Goal: Transaction & Acquisition: Obtain resource

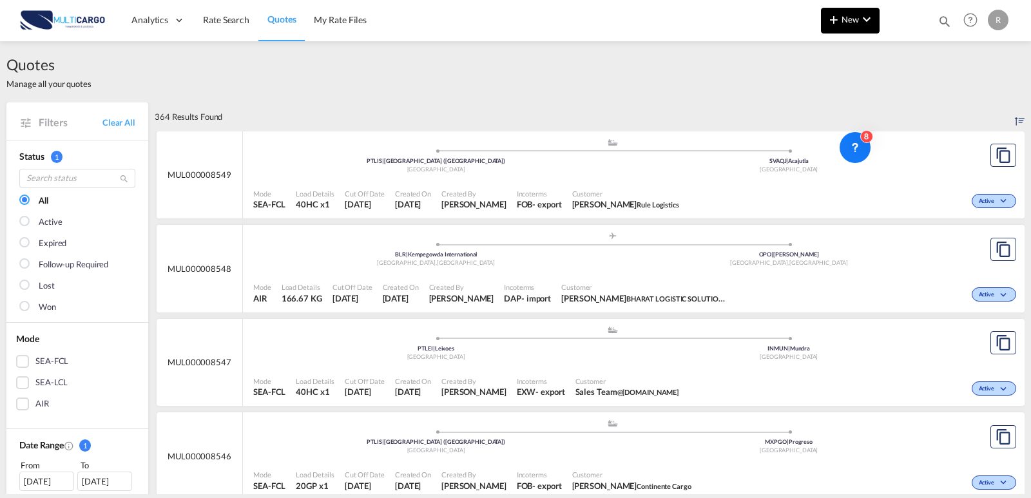
click at [827, 17] on md-icon "icon-plus 400-fg" at bounding box center [833, 19] width 15 height 15
click at [823, 101] on span "Quote" at bounding box center [815, 97] width 14 height 26
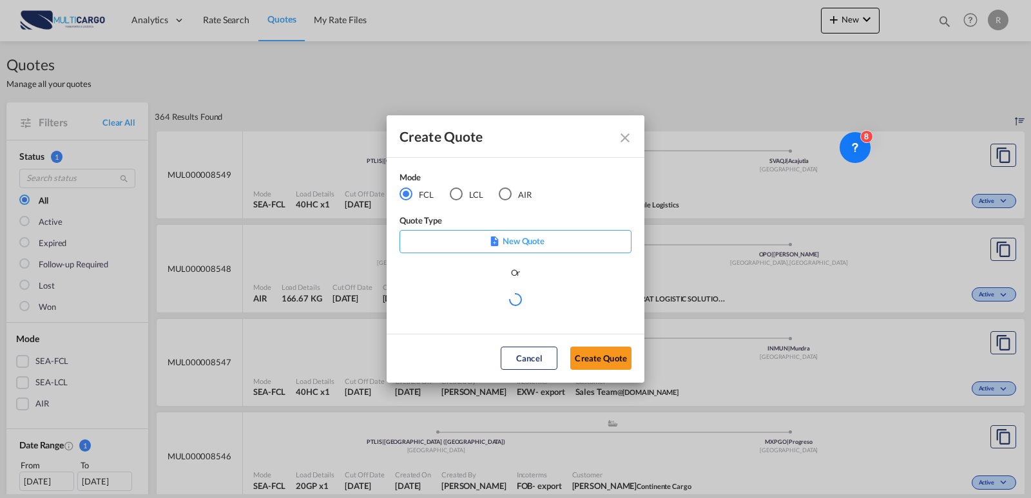
click at [519, 190] on md-radio-button "AIR" at bounding box center [515, 194] width 33 height 14
click at [509, 311] on md-select "Select template EXP EXW MERC.Nacional 09/2025 [PERSON_NAME] | [DATE] IMP DAP FC…" at bounding box center [516, 305] width 232 height 26
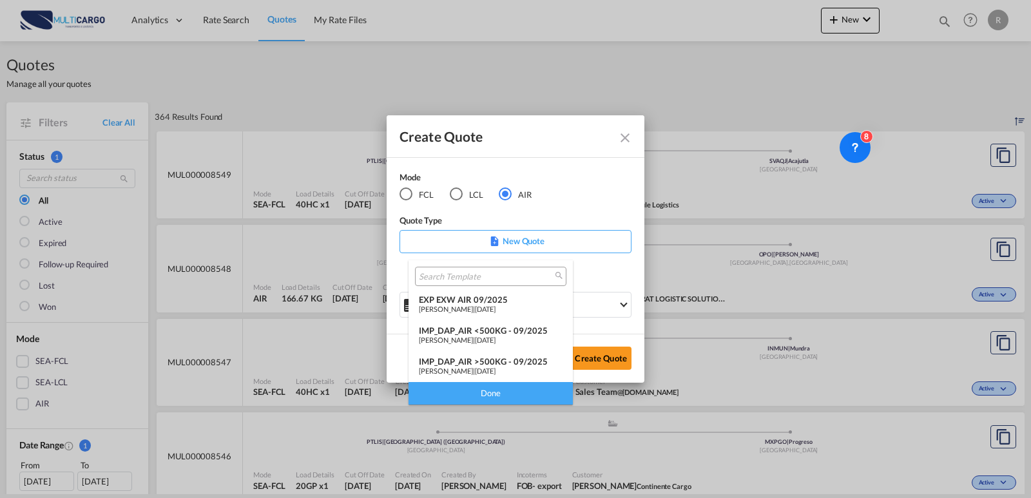
click at [511, 302] on div "EXP EXW AIR 09/2025" at bounding box center [491, 300] width 144 height 10
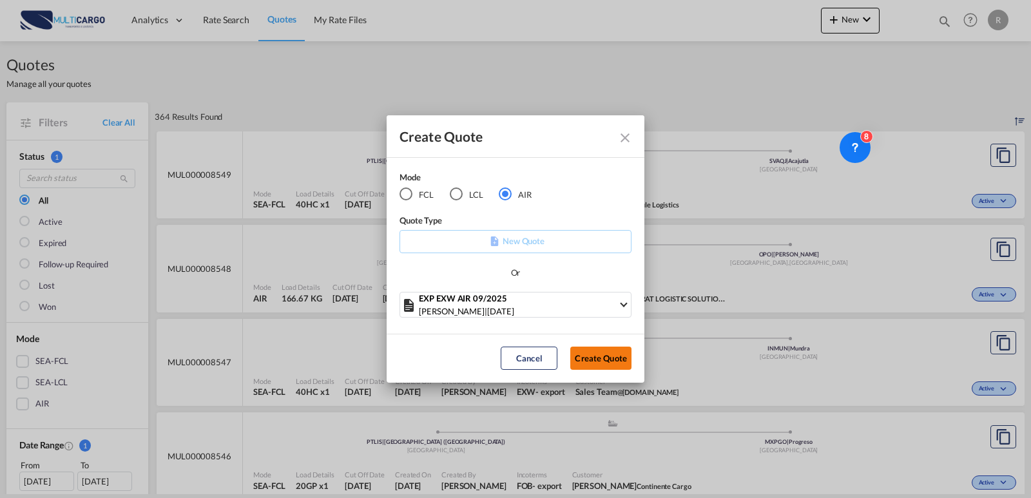
click at [584, 351] on button "Create Quote" at bounding box center [601, 358] width 61 height 23
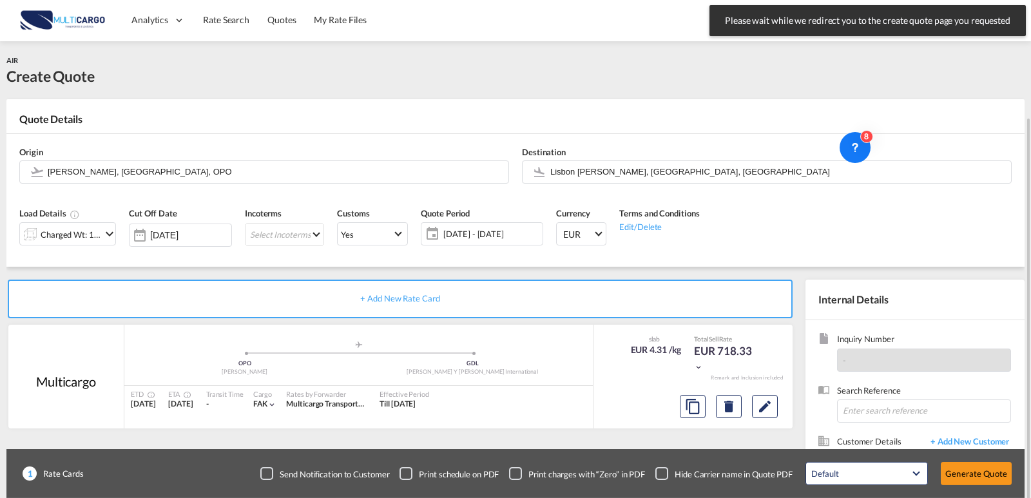
scroll to position [64, 0]
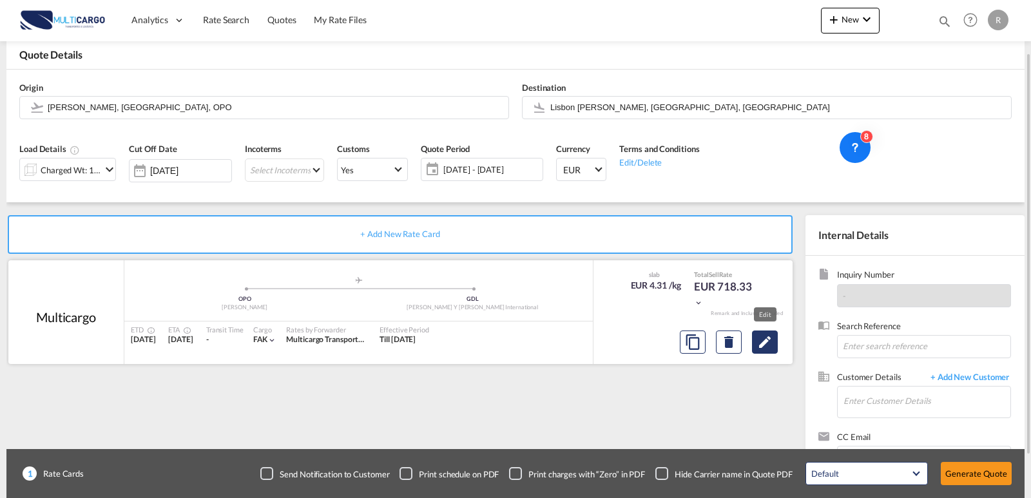
click at [758, 349] on md-icon "Edit" at bounding box center [765, 342] width 15 height 15
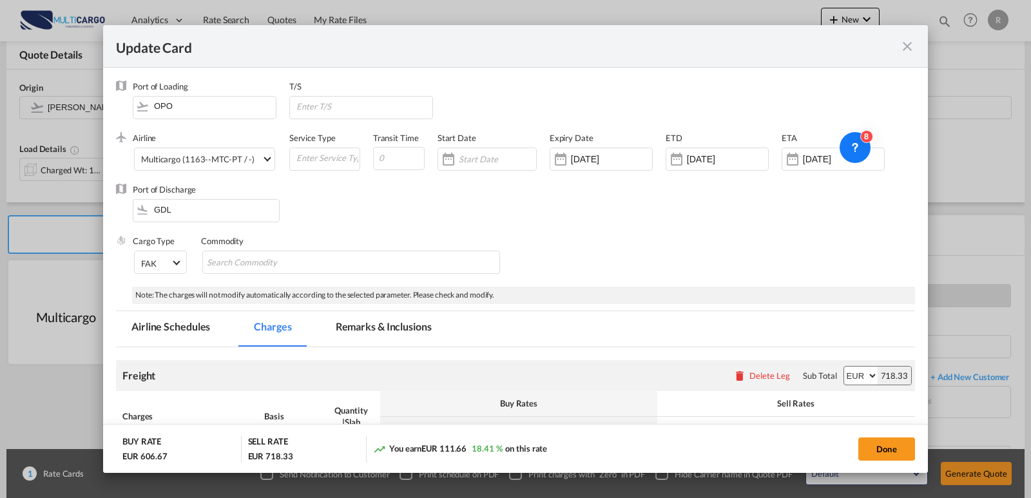
scroll to position [55, 0]
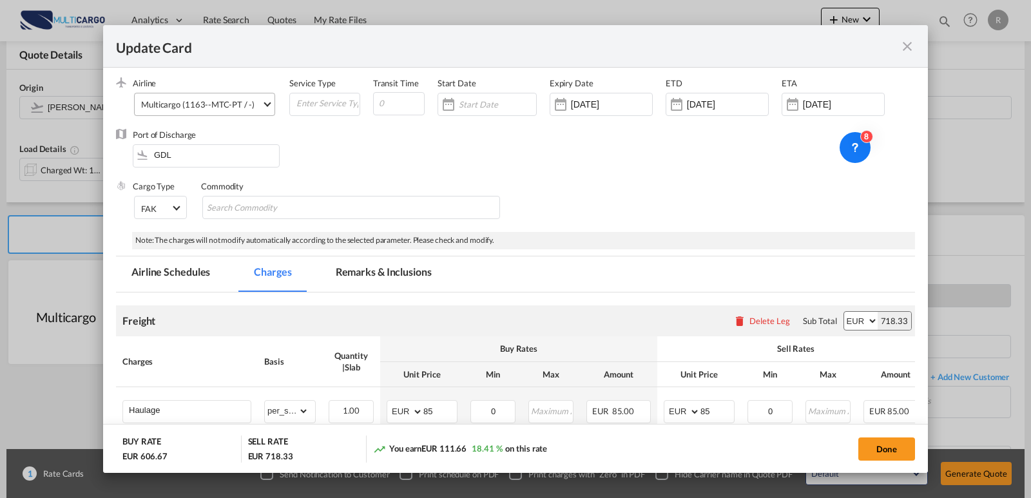
select select "per_shipment"
select select "per_awb"
select select "per_document"
select select "per_shipment"
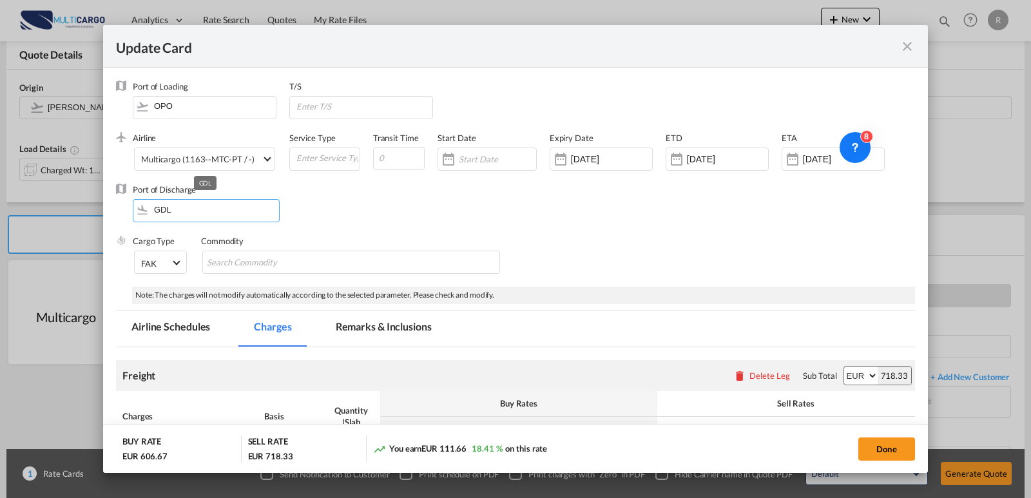
click at [175, 211] on input "GDL" at bounding box center [209, 209] width 140 height 19
click at [199, 165] on span "Multicargo (1163--MTC-PT / -)" at bounding box center [201, 160] width 121 height 12
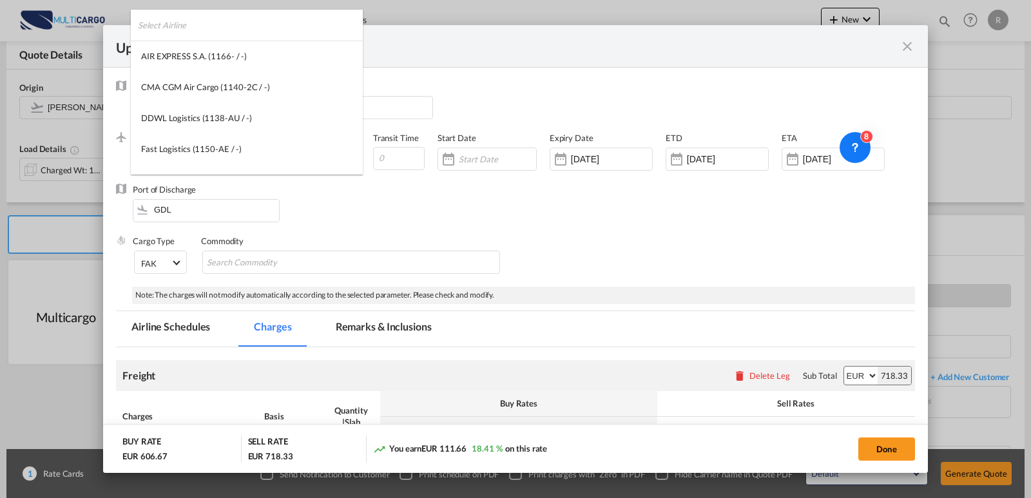
click at [235, 33] on input "search" at bounding box center [250, 25] width 225 height 31
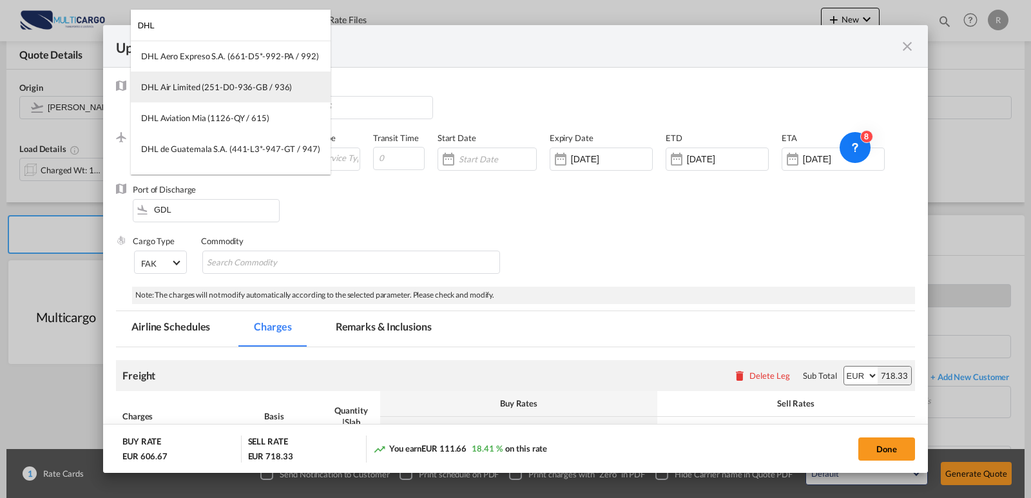
type input "DHL"
click at [266, 98] on md-option "DHL Air Limited (251-D0-936-GB / 936)" at bounding box center [231, 87] width 200 height 31
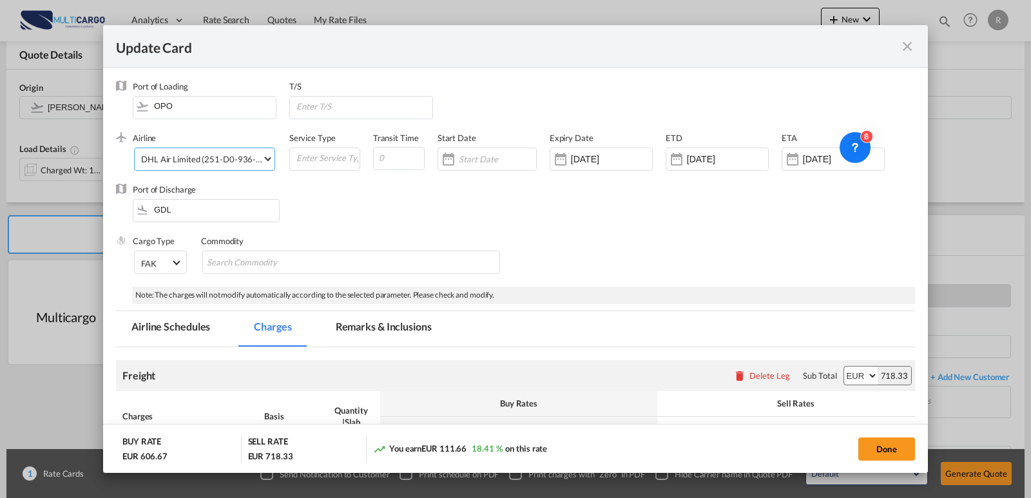
click at [231, 164] on div "DHL Air Limited (251-D0-936-GB / 936)" at bounding box center [216, 159] width 151 height 10
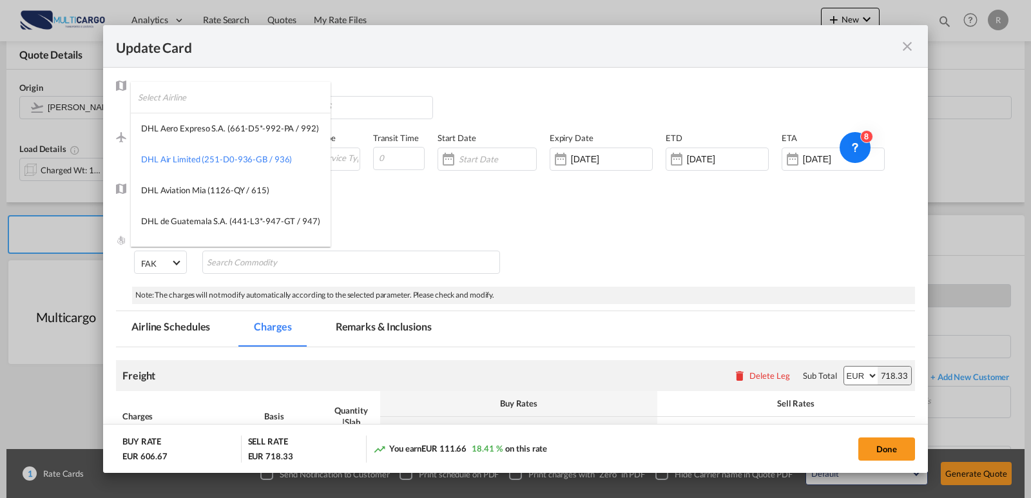
click at [803, 308] on md-backdrop at bounding box center [515, 249] width 1031 height 498
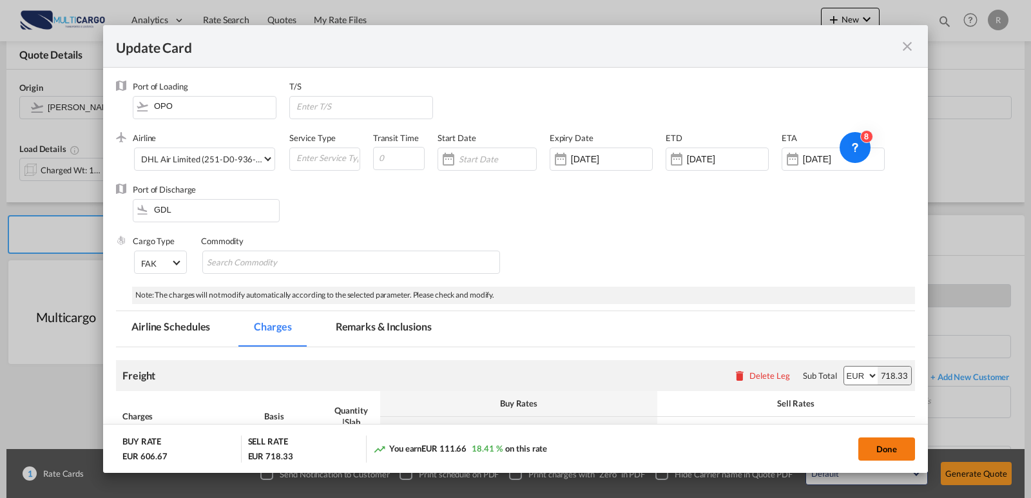
click at [875, 458] on button "Done" at bounding box center [887, 449] width 57 height 23
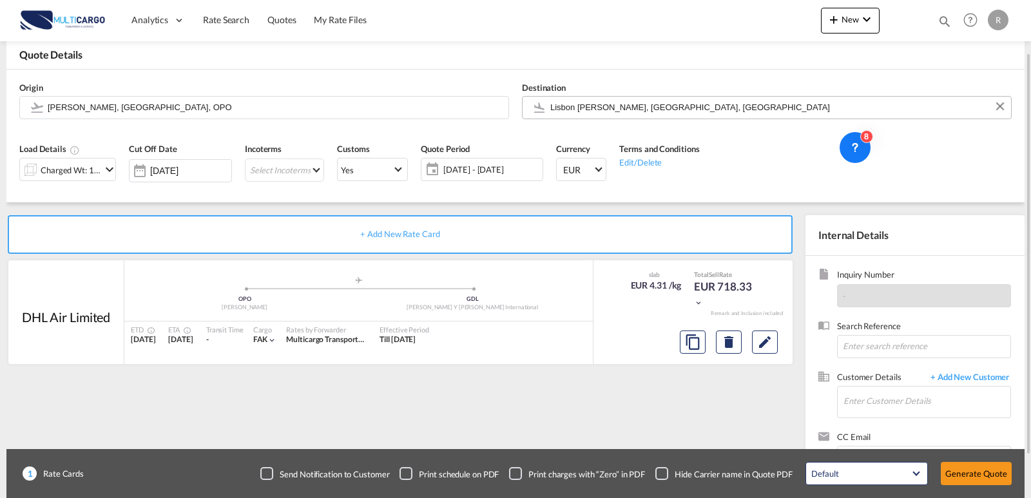
click at [668, 108] on input "Lisbon [PERSON_NAME], [GEOGRAPHIC_DATA], [GEOGRAPHIC_DATA]" at bounding box center [778, 107] width 455 height 23
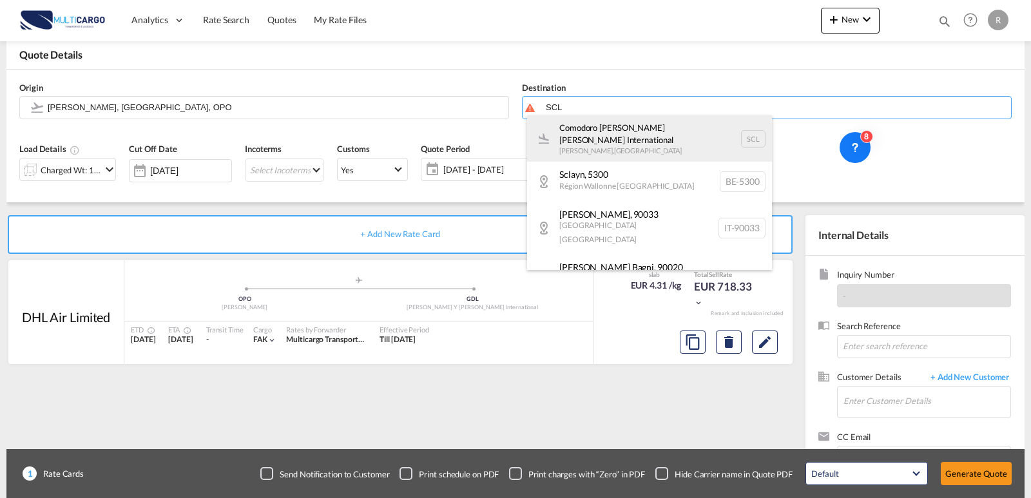
click at [652, 151] on div "Comodoro [PERSON_NAME] [PERSON_NAME] International [GEOGRAPHIC_DATA] , [GEOGRAP…" at bounding box center [649, 138] width 245 height 46
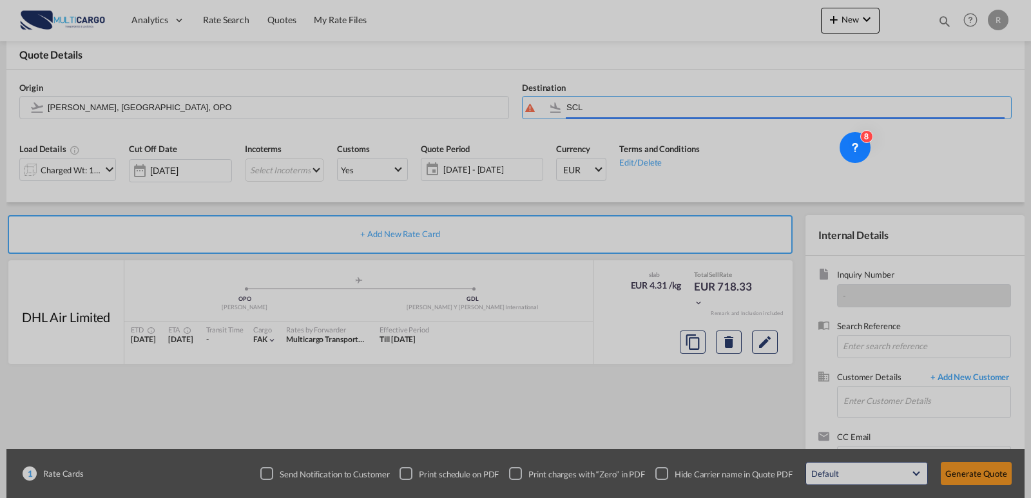
type input "Comodoro [PERSON_NAME] [PERSON_NAME] International, [GEOGRAPHIC_DATA], SCL"
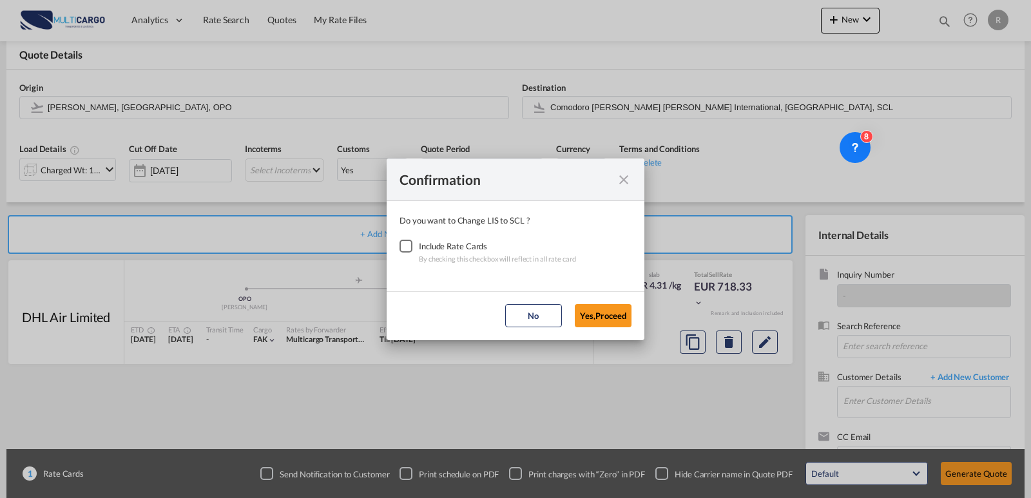
drag, startPoint x: 403, startPoint y: 246, endPoint x: 511, endPoint y: 293, distance: 118.1
click at [404, 246] on div "Checkbox No Ink" at bounding box center [406, 246] width 13 height 13
click at [590, 320] on button "Yes,Proceed" at bounding box center [603, 315] width 57 height 23
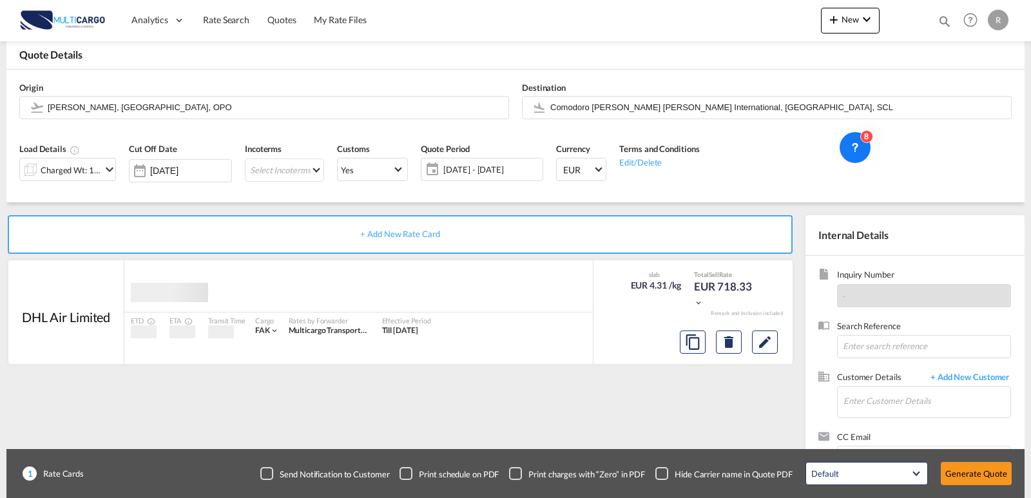
click at [153, 90] on div "Confirmation Do you want to Change LIS to SCL ? Include Rate Cards By checking …" at bounding box center [515, 249] width 1031 height 498
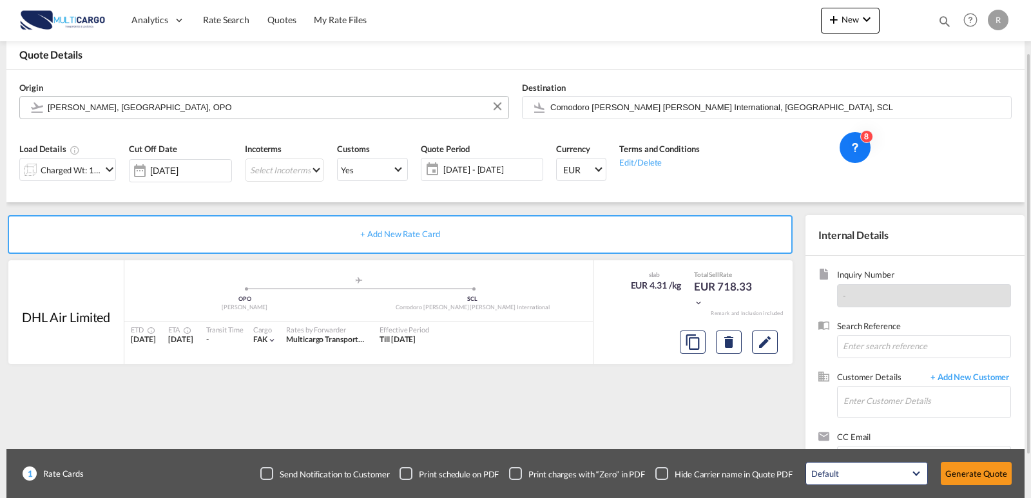
click at [206, 115] on input "[PERSON_NAME], [GEOGRAPHIC_DATA], OPO" at bounding box center [275, 107] width 455 height 23
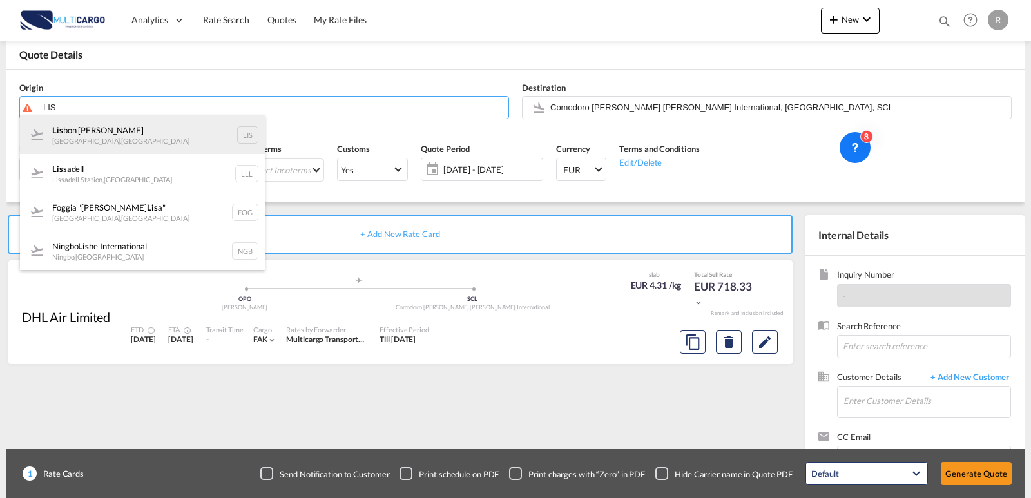
click at [169, 135] on div "Lis bon [PERSON_NAME] [GEOGRAPHIC_DATA] , [GEOGRAPHIC_DATA] LIS" at bounding box center [142, 134] width 245 height 39
type input "Lisbon [PERSON_NAME], [GEOGRAPHIC_DATA], [GEOGRAPHIC_DATA]"
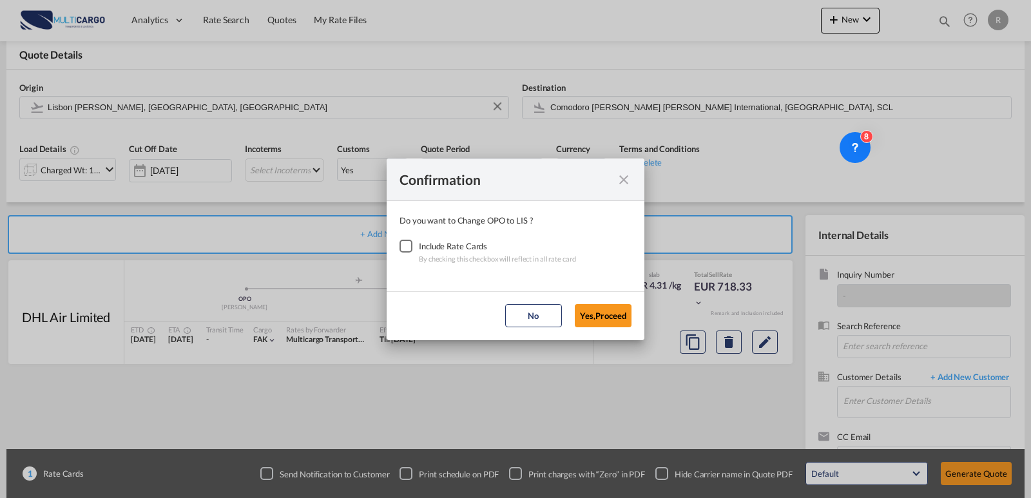
click at [400, 240] on div "Checkbox No Ink" at bounding box center [406, 246] width 13 height 13
click at [589, 326] on button "Yes,Proceed" at bounding box center [603, 315] width 57 height 23
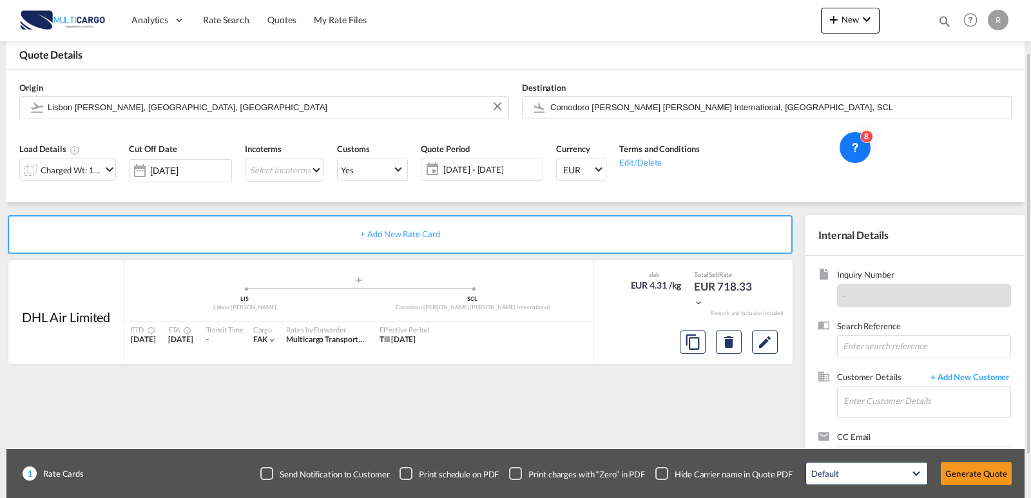
click at [117, 165] on div "Load Details Charged Wt: 166.67 KG" at bounding box center [68, 166] width 110 height 61
click at [115, 166] on md-icon "icon-chevron-down" at bounding box center [109, 169] width 15 height 15
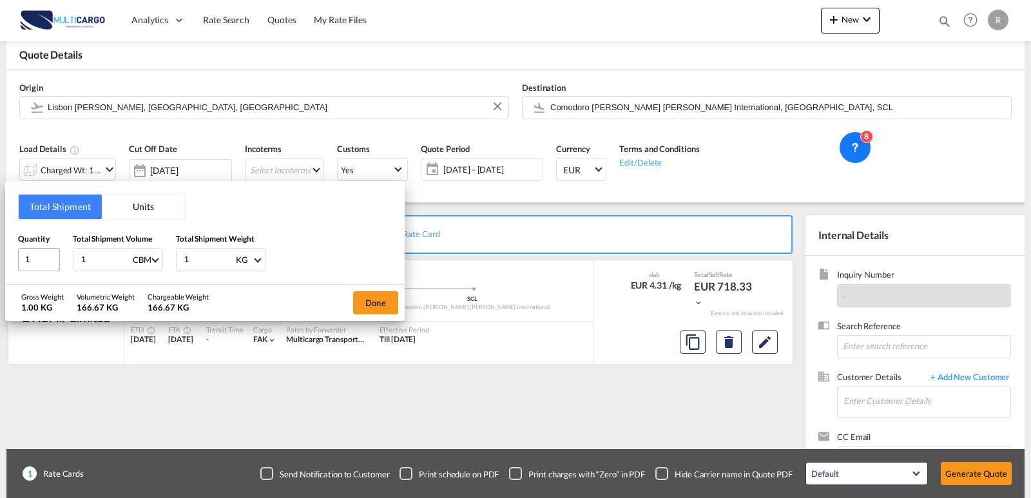
drag, startPoint x: 96, startPoint y: 258, endPoint x: 55, endPoint y: 256, distance: 40.7
click at [55, 256] on div "Quantity 1 Total Shipment Volume 1 CBM CBM CFT KG LB Total Shipment Weight 1 KG…" at bounding box center [205, 252] width 374 height 39
type input "168"
drag, startPoint x: 107, startPoint y: 259, endPoint x: 72, endPoint y: 257, distance: 34.9
click at [70, 256] on div "Quantity 1 Total Shipment Volume 168 CBM CBM CFT KG LB Total Shipment Weight 1 …" at bounding box center [205, 252] width 374 height 39
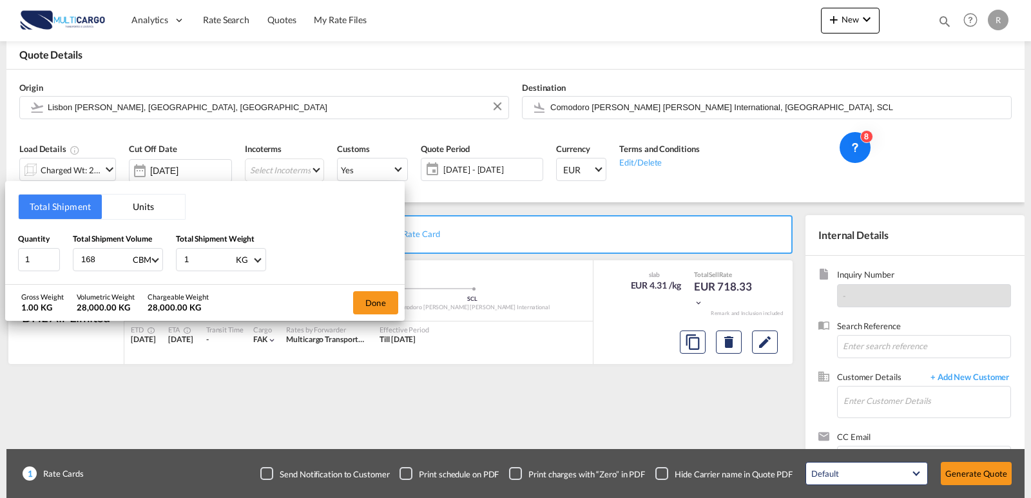
click at [124, 206] on button "Units" at bounding box center [143, 207] width 83 height 24
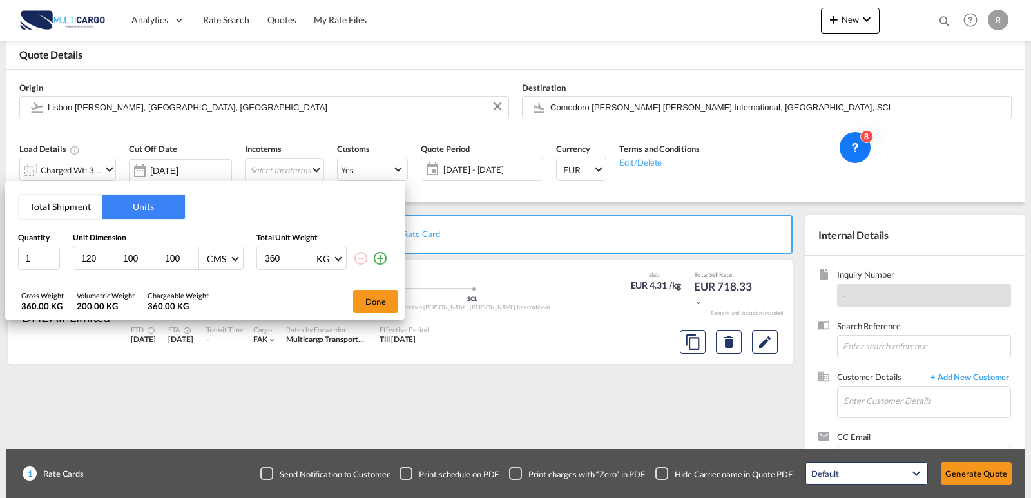
drag, startPoint x: 96, startPoint y: 259, endPoint x: 110, endPoint y: 269, distance: 17.2
click at [68, 258] on div "1 120 100 100 CMS CMS Inches 360 KG KG LB" at bounding box center [205, 258] width 374 height 23
type input "168"
click at [123, 260] on input "100" at bounding box center [139, 259] width 35 height 12
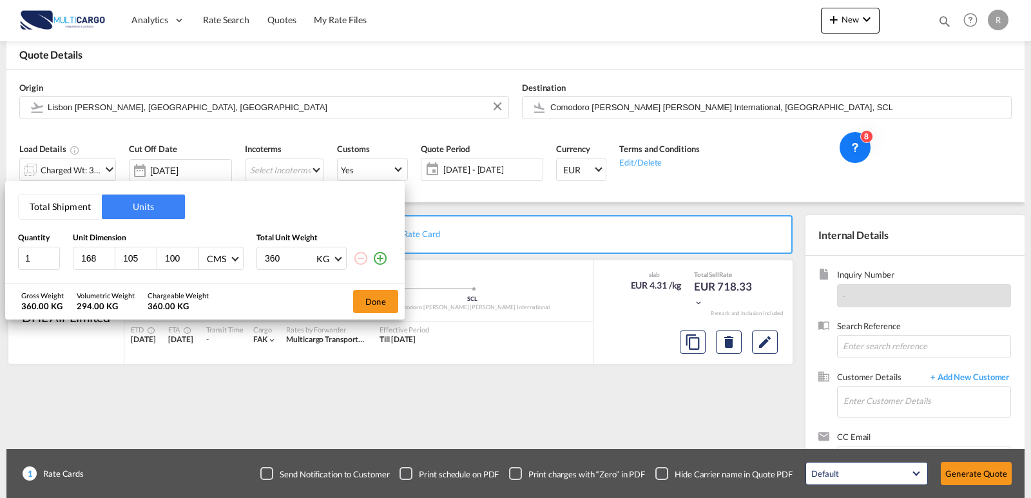
type input "105"
click at [177, 261] on input "100" at bounding box center [181, 259] width 35 height 12
type input "222"
drag, startPoint x: 256, startPoint y: 254, endPoint x: 394, endPoint y: 287, distance: 141.8
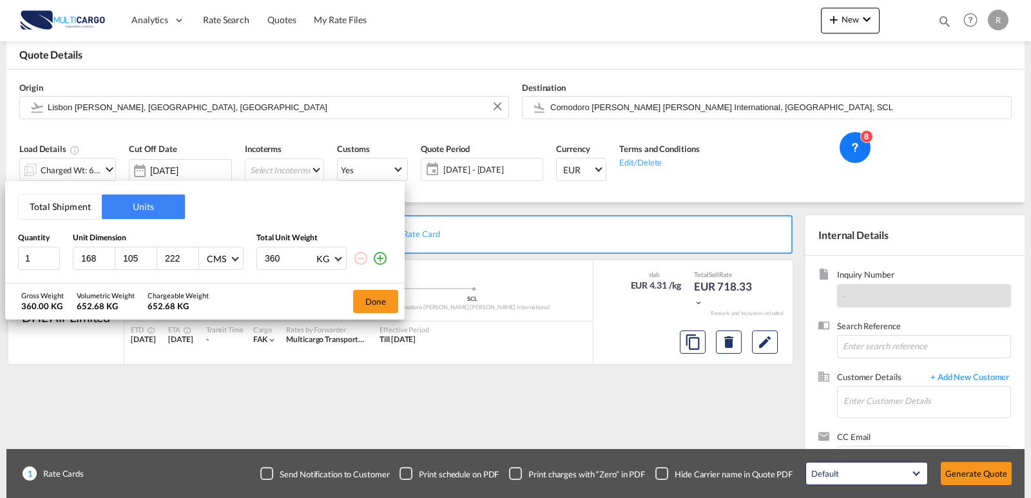
click at [241, 253] on div "1 168 105 222 CMS CMS Inches 360 KG KG LB" at bounding box center [205, 258] width 374 height 23
type input "455"
click at [366, 302] on button "Done" at bounding box center [375, 301] width 45 height 23
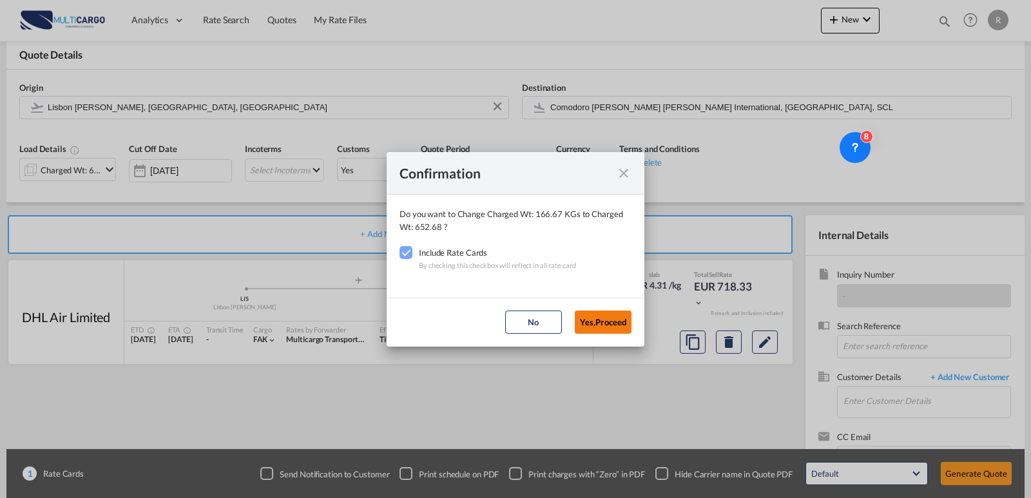
click at [601, 317] on button "Yes,Proceed" at bounding box center [603, 322] width 57 height 23
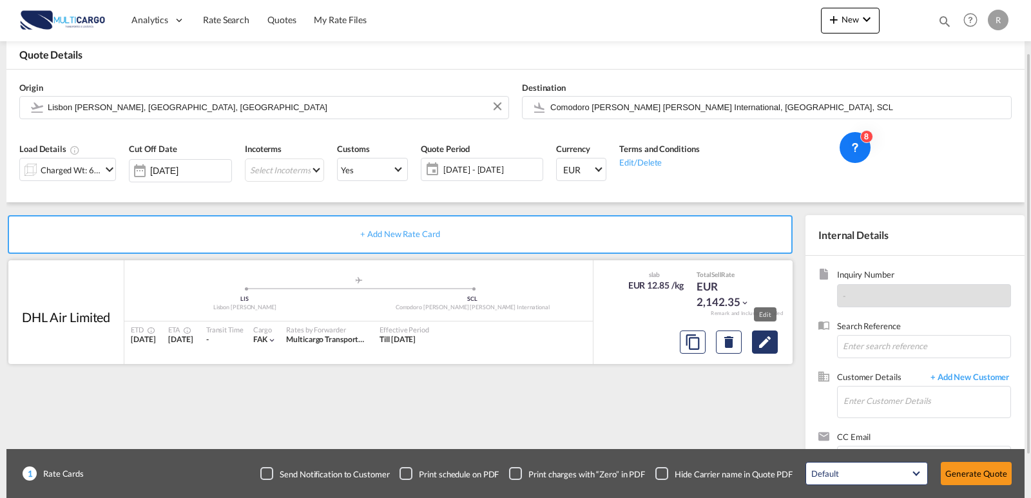
click at [769, 344] on md-icon "Edit" at bounding box center [765, 342] width 15 height 15
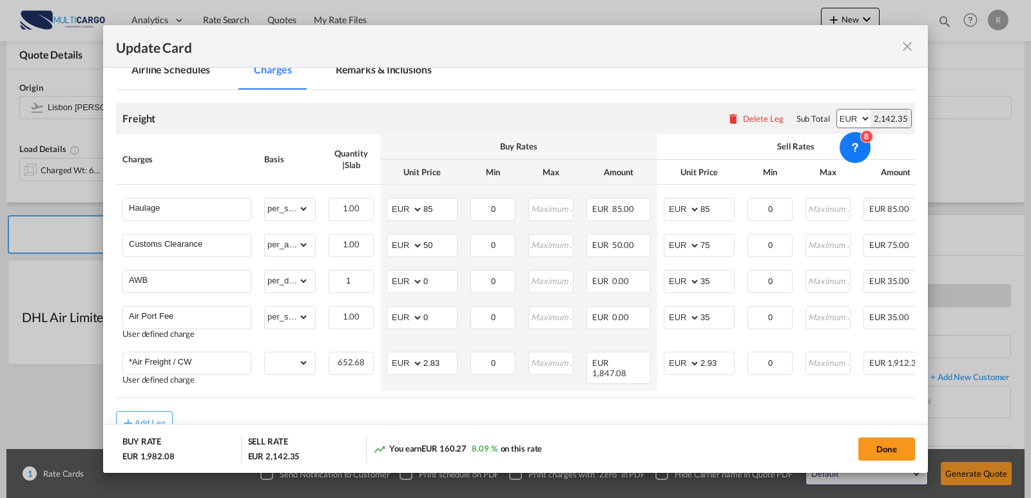
scroll to position [313, 0]
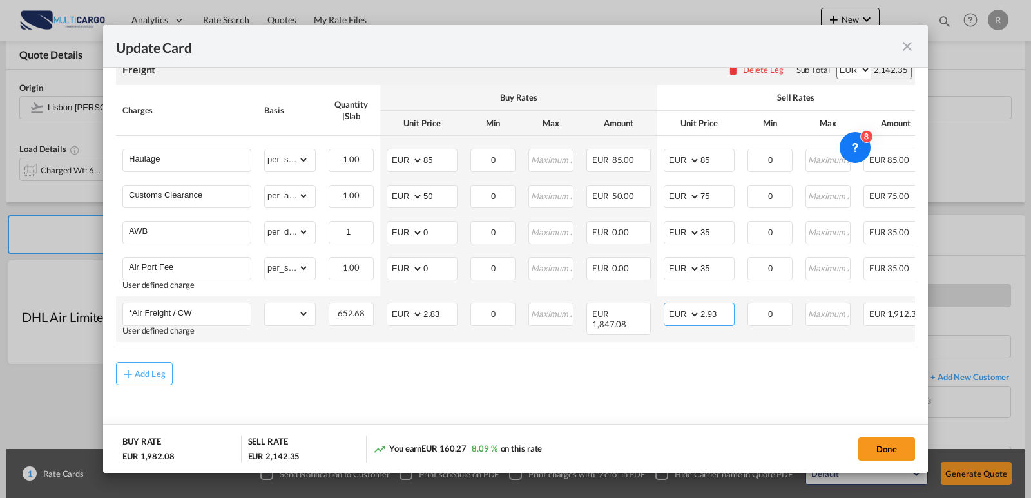
drag, startPoint x: 705, startPoint y: 309, endPoint x: 681, endPoint y: 306, distance: 24.7
click at [681, 306] on md-input-container "AED AFN ALL AMD ANG AOA ARS AUD AWG AZN BAM BBD BDT BGN BHD BIF BMD BND [PERSON…" at bounding box center [699, 314] width 71 height 23
type input "4.5"
drag, startPoint x: 443, startPoint y: 309, endPoint x: 375, endPoint y: 302, distance: 68.7
click at [375, 302] on tr "*Air Freight / CW User defined charge Please Enter Already Exists gross_weight …" at bounding box center [573, 320] width 914 height 46
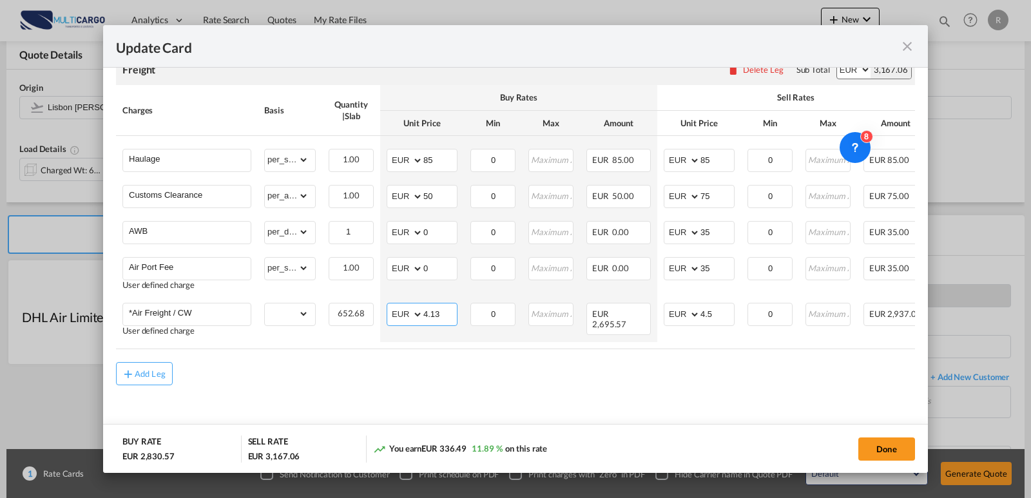
type input "4.13"
click at [671, 153] on md-input-container "AED AFN ALL AMD ANG AOA ARS AUD AWG AZN BAM BBD BDT BGN BHD BIF BMD BND [PERSON…" at bounding box center [699, 160] width 71 height 23
click at [714, 150] on input "85" at bounding box center [718, 159] width 34 height 19
drag, startPoint x: 696, startPoint y: 146, endPoint x: 687, endPoint y: 142, distance: 9.8
click at [687, 149] on md-input-container "AED AFN ALL AMD ANG AOA ARS AUD AWG AZN BAM BBD BDT BGN BHD BIF BMD BND [PERSON…" at bounding box center [699, 160] width 71 height 23
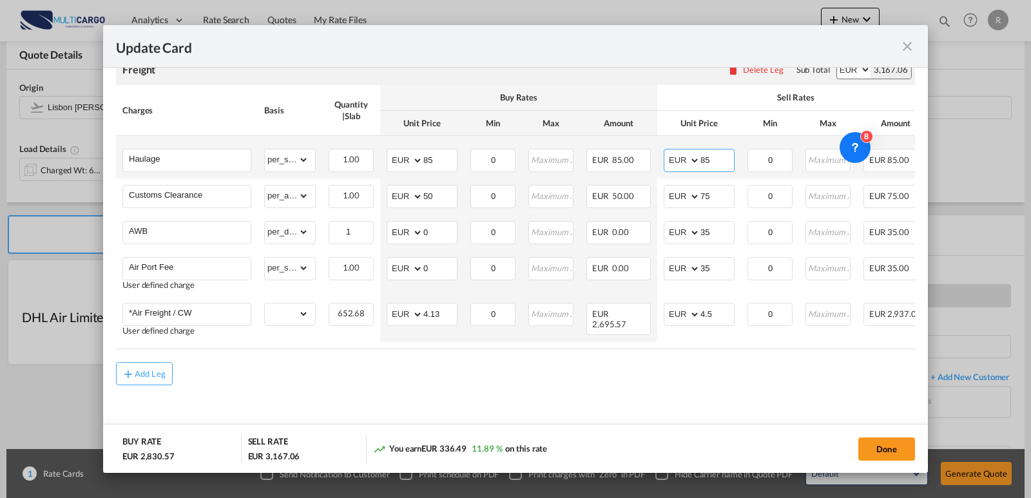
click at [696, 153] on md-input-container "AED AFN ALL AMD ANG AOA ARS AUD AWG AZN BAM BBD BDT BGN BHD BIF BMD BND [PERSON…" at bounding box center [699, 160] width 71 height 23
type input "120"
drag, startPoint x: 396, startPoint y: 144, endPoint x: 498, endPoint y: 134, distance: 103.0
click at [394, 149] on md-input-container "AED AFN ALL AMD ANG AOA ARS AUD AWG AZN BAM BBD BDT BGN BHD BIF BMD BND [PERSON…" at bounding box center [422, 160] width 71 height 23
type input "120"
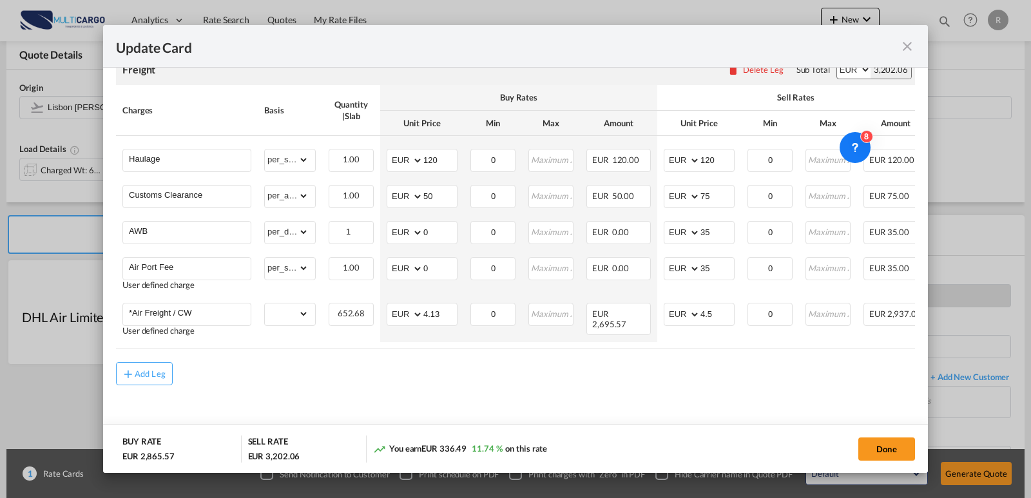
click at [581, 357] on air-lcl-rate-modification "Freight Please enter leg name Leg Name Already Exists Delete Leg Sub Total AED …" at bounding box center [515, 213] width 799 height 344
click at [876, 456] on button "Done" at bounding box center [887, 449] width 57 height 23
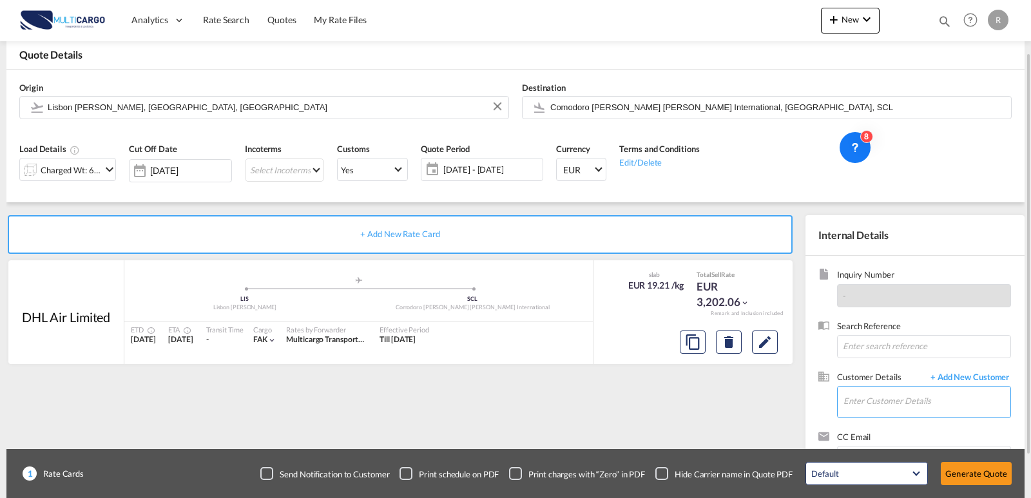
click at [899, 395] on input "Enter Customer Details" at bounding box center [927, 401] width 167 height 29
type input "tclog"
click at [970, 382] on span "+ Add New Customer" at bounding box center [967, 378] width 87 height 15
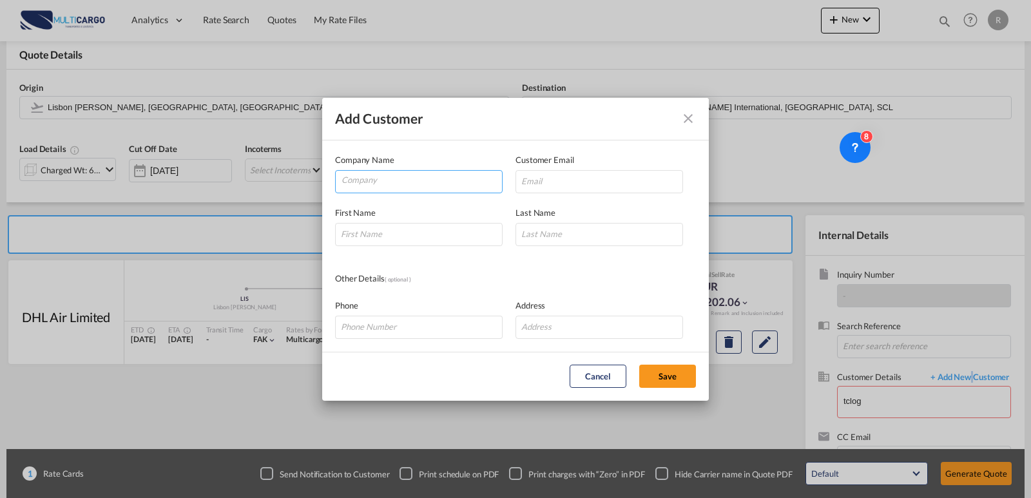
click at [441, 177] on input "Company" at bounding box center [422, 180] width 161 height 19
paste input "[EMAIL_ADDRESS][DOMAIN_NAME]"
drag, startPoint x: 438, startPoint y: 182, endPoint x: 426, endPoint y: 180, distance: 11.9
click at [426, 180] on input "[EMAIL_ADDRESS][DOMAIN_NAME]" at bounding box center [422, 180] width 161 height 19
drag, startPoint x: 392, startPoint y: 181, endPoint x: 403, endPoint y: 175, distance: 12.1
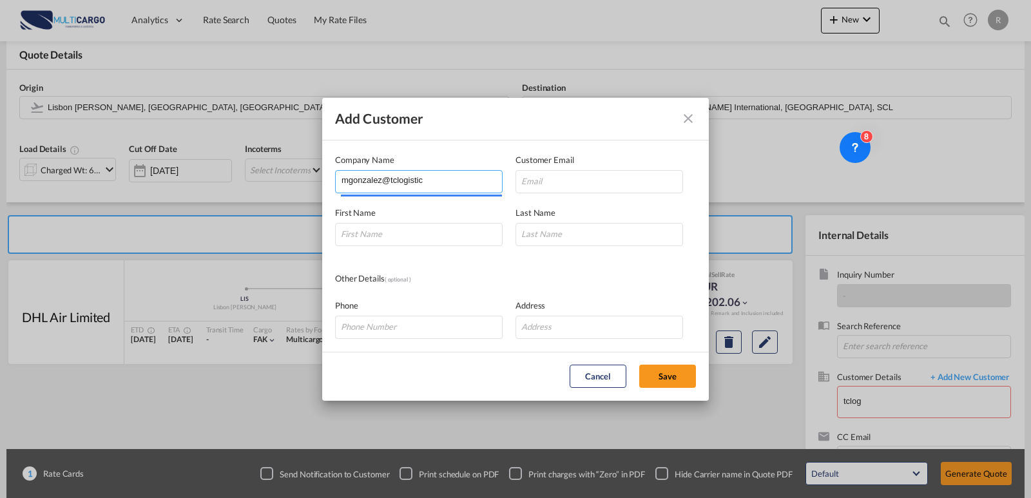
click at [342, 173] on input "mgonzalez@tclogistic" at bounding box center [422, 180] width 161 height 19
type input "tclogistic"
click at [547, 178] on input "Add Customer Company ..." at bounding box center [600, 181] width 168 height 23
paste input "[EMAIL_ADDRESS][DOMAIN_NAME]"
type input "[EMAIL_ADDRESS][DOMAIN_NAME]"
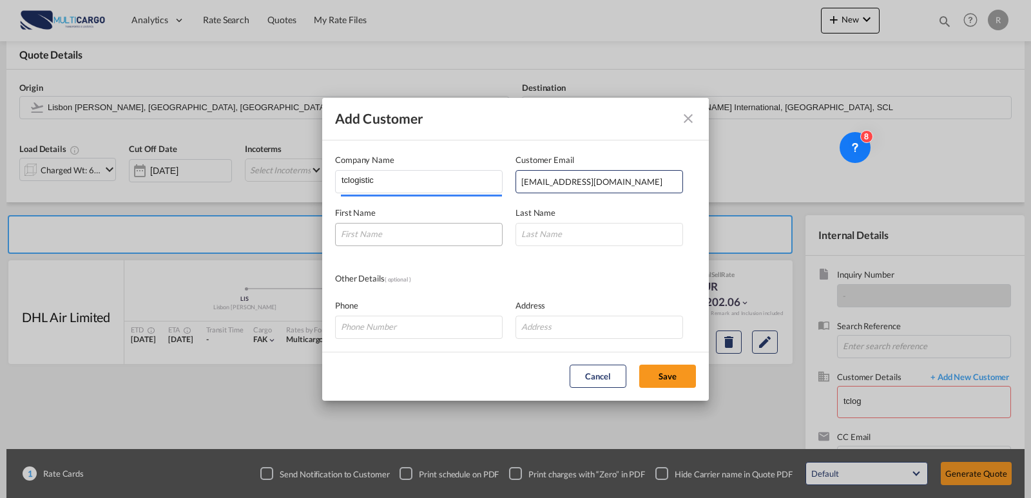
click at [415, 246] on md-dialog-content "Company Name tclogistic Customer Email [EMAIL_ADDRESS][DOMAIN_NAME] First Name …" at bounding box center [515, 246] width 387 height 211
click at [434, 232] on input "Add Customer Company ..." at bounding box center [419, 234] width 168 height 23
type input "[PERSON_NAME]"
click at [555, 240] on input "Add Customer Company ..." at bounding box center [600, 234] width 168 height 23
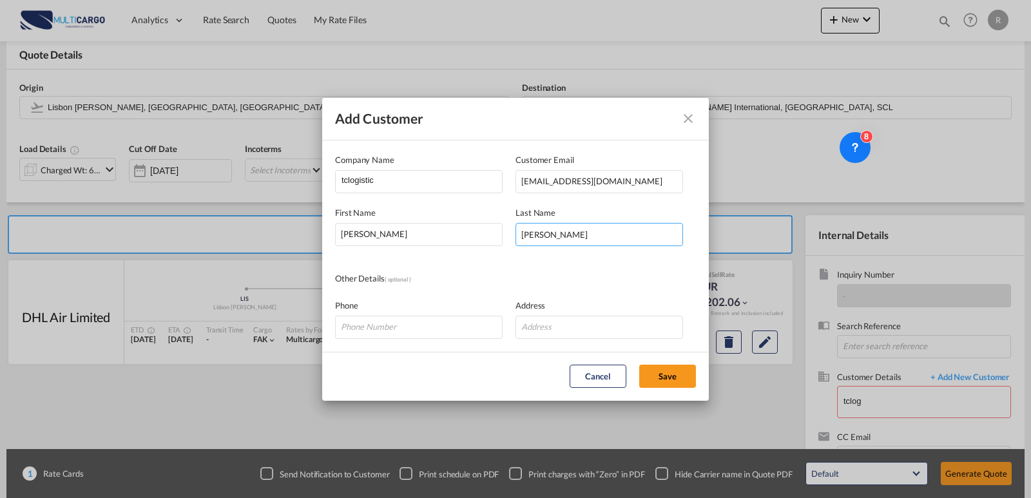
type input "[PERSON_NAME]"
click at [665, 364] on md-dialog-actions "Cancel Save" at bounding box center [515, 376] width 387 height 49
click at [676, 366] on button "Save" at bounding box center [668, 376] width 57 height 23
type input "tclogistic, [PERSON_NAME], [EMAIL_ADDRESS][DOMAIN_NAME]"
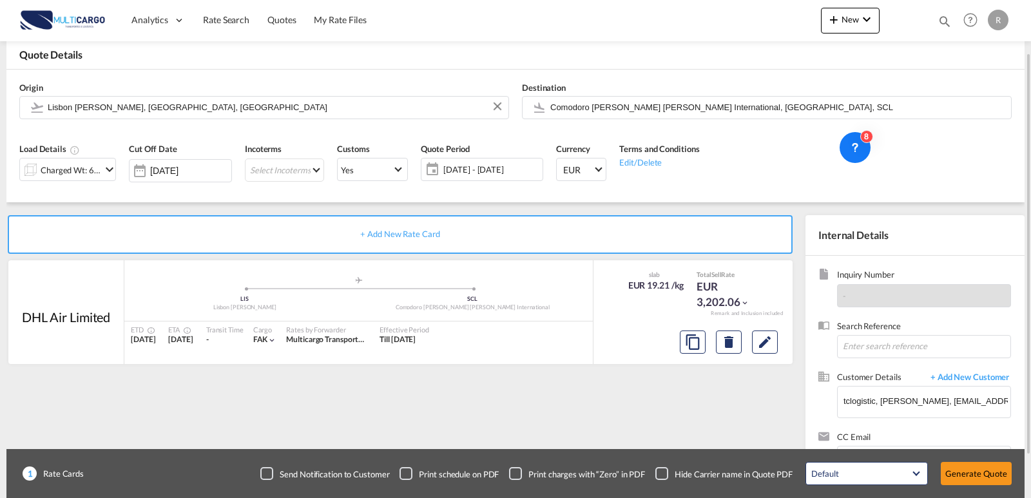
scroll to position [116, 0]
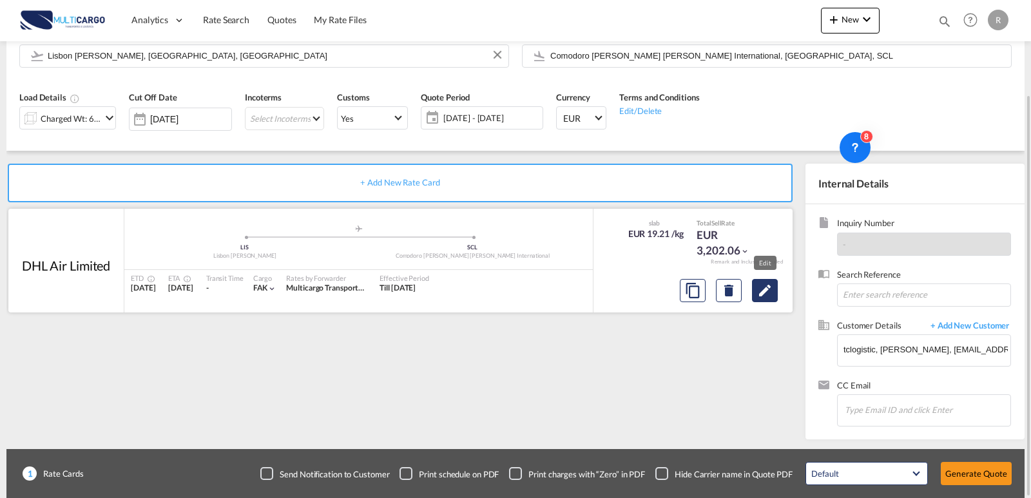
click at [763, 291] on md-icon "Edit" at bounding box center [765, 290] width 15 height 15
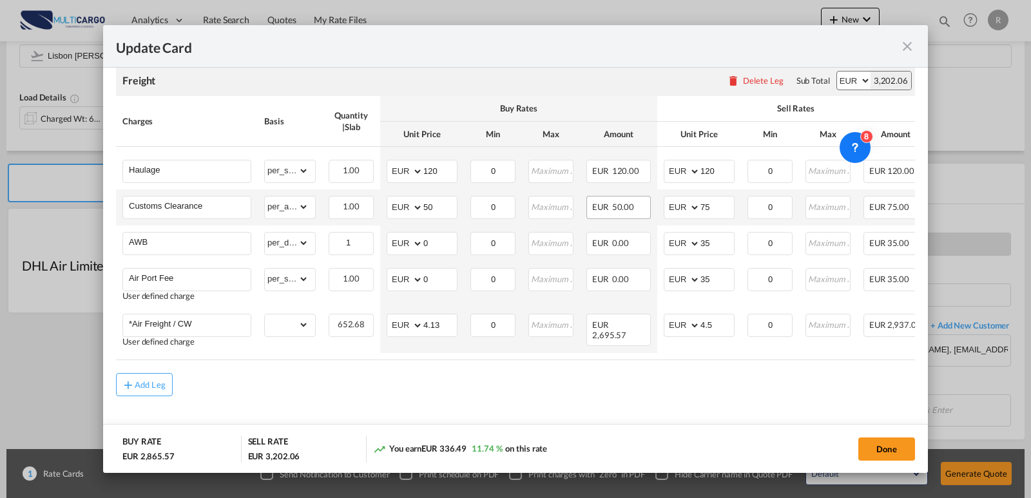
scroll to position [313, 0]
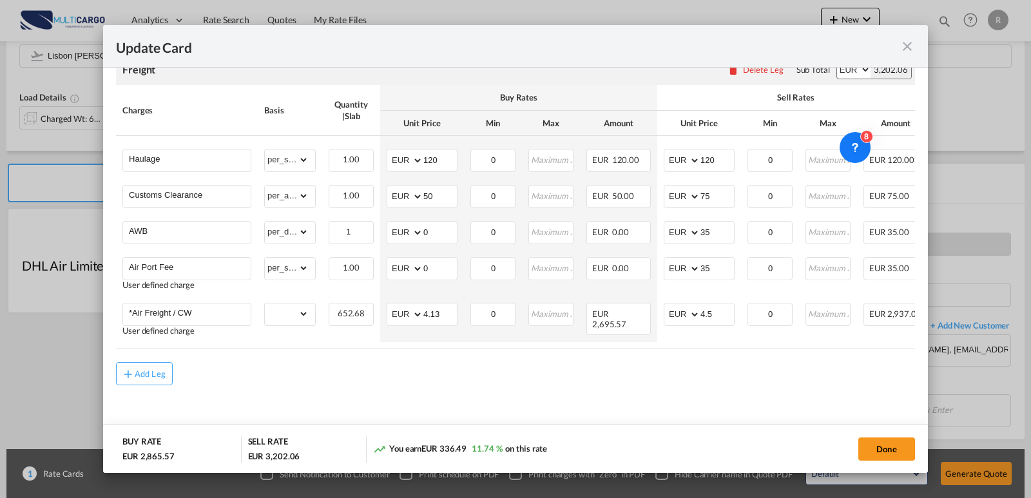
drag, startPoint x: 735, startPoint y: 353, endPoint x: 771, endPoint y: 357, distance: 36.3
click at [771, 357] on air-lcl-rate-modification "Freight Please enter leg name Leg Name Already Exists Delete Leg Sub Total AED …" at bounding box center [515, 213] width 799 height 344
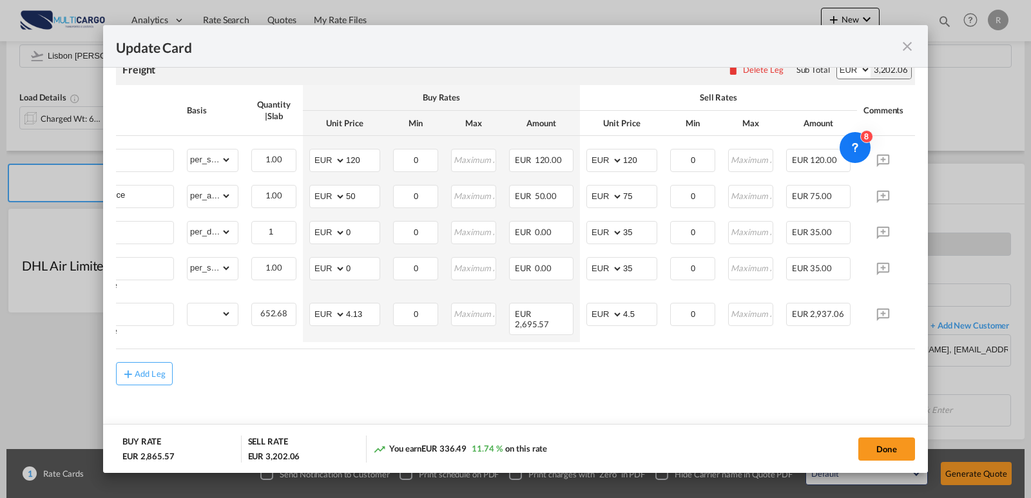
scroll to position [0, 0]
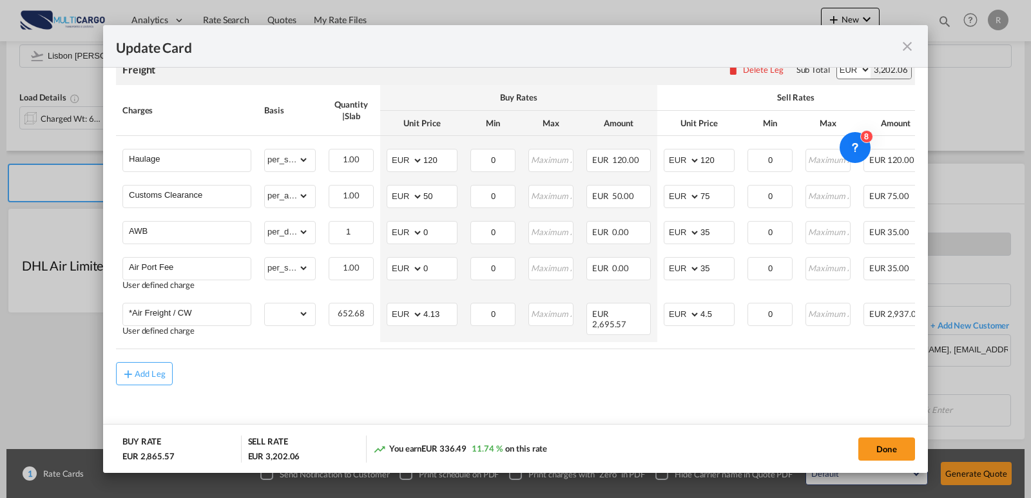
click at [898, 467] on md-dialog-actions "BUY RATE EUR 2,865.57 SELL RATE EUR 3,202.06 You earn EUR 336.49 11.74 % on thi…" at bounding box center [515, 448] width 825 height 49
click at [895, 455] on button "Done" at bounding box center [887, 449] width 57 height 23
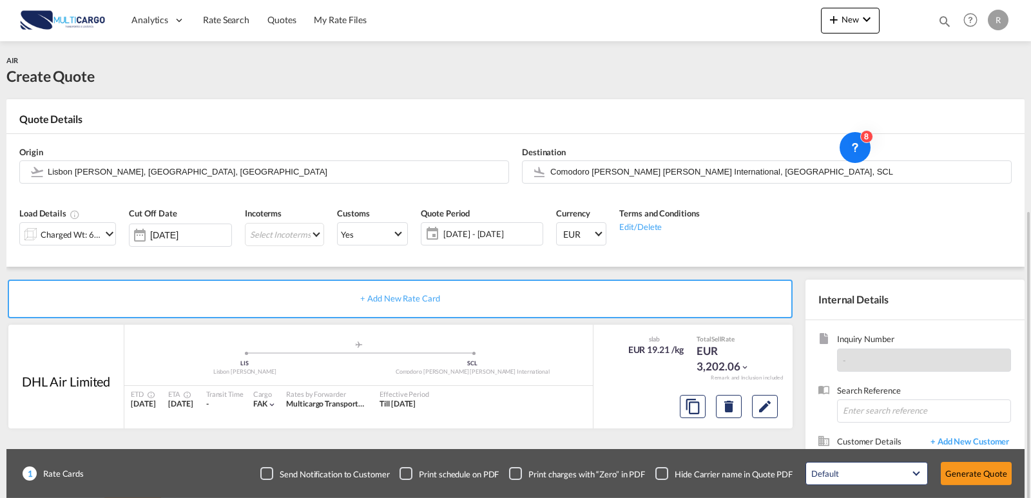
scroll to position [116, 0]
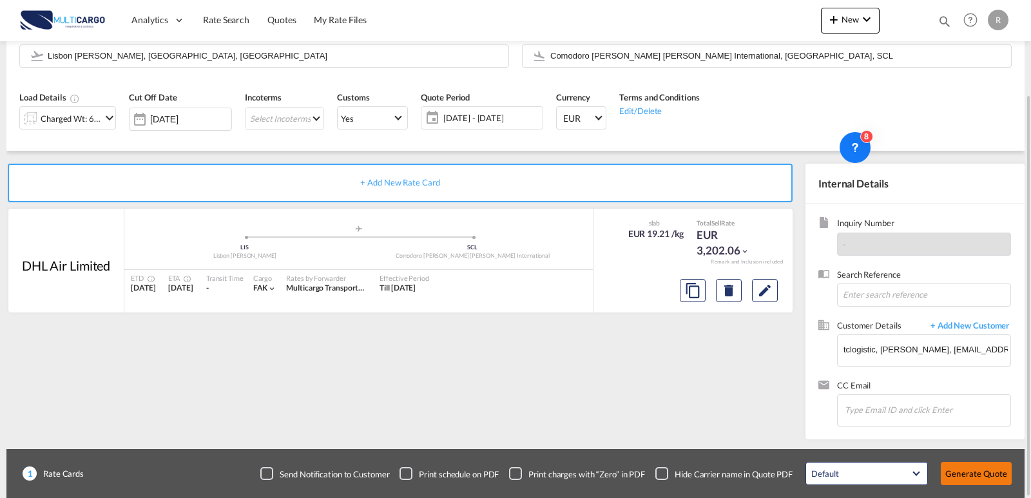
click at [968, 473] on button "Generate Quote" at bounding box center [976, 473] width 71 height 23
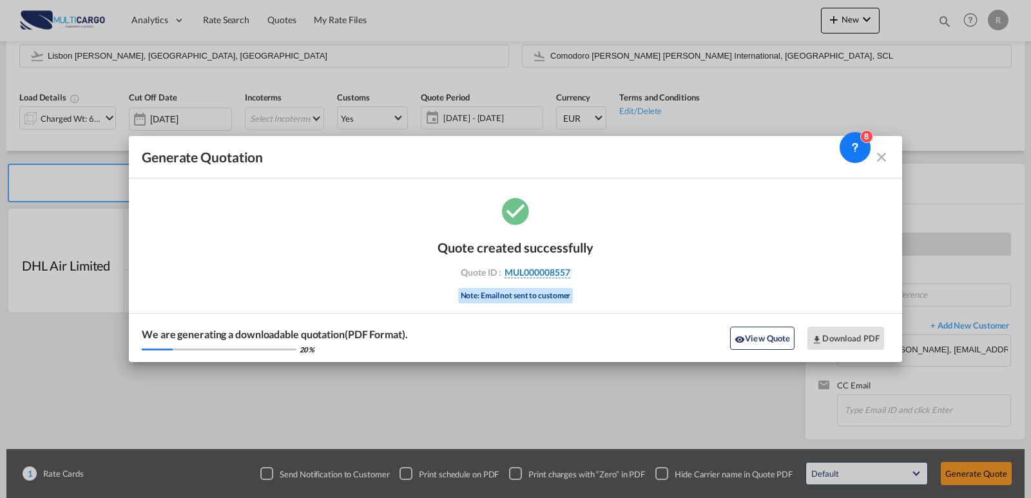
click at [554, 273] on span "MUL000008557" at bounding box center [538, 273] width 66 height 12
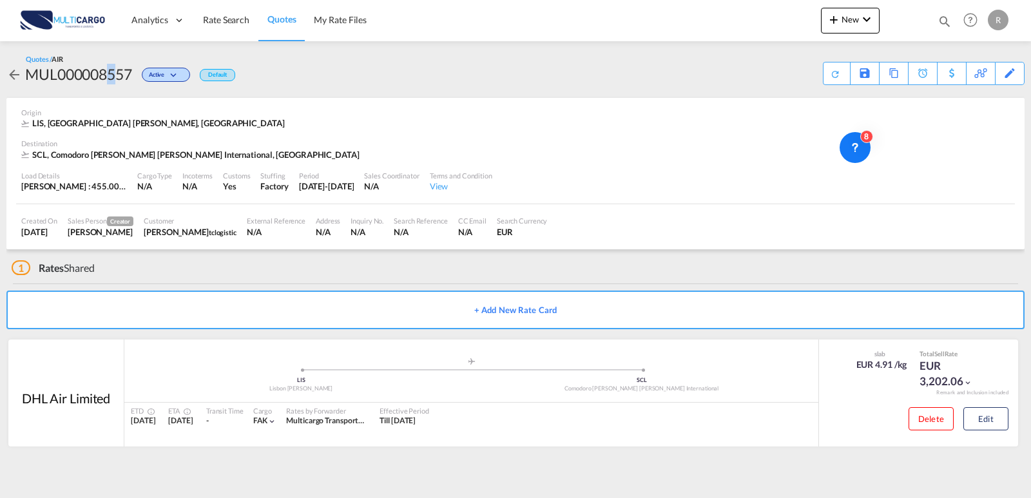
click at [113, 69] on div "MUL000008557" at bounding box center [78, 74] width 107 height 21
click at [115, 69] on div "MUL000008557" at bounding box center [78, 74] width 107 height 21
click at [105, 81] on div "MUL000008557" at bounding box center [78, 74] width 107 height 21
click at [111, 84] on div "MUL000008557" at bounding box center [78, 74] width 107 height 21
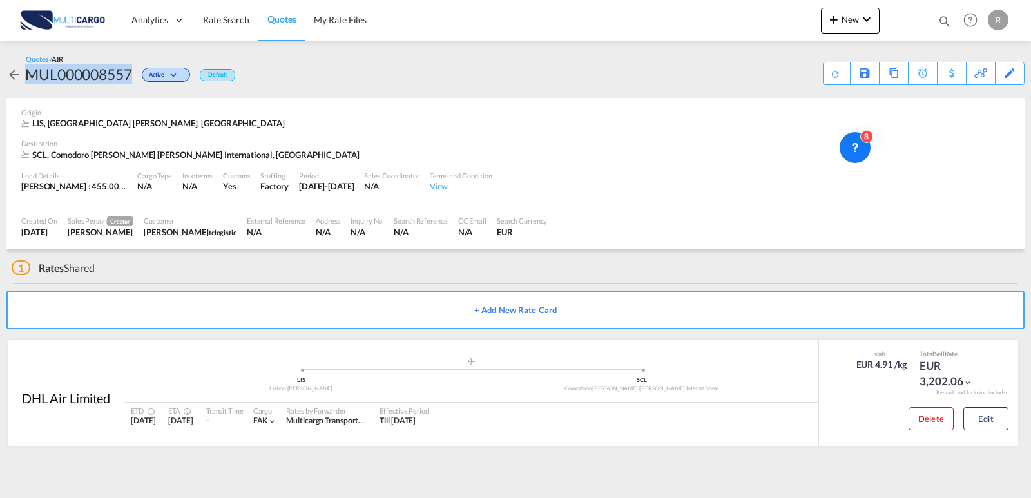
click at [110, 84] on div "MUL000008557" at bounding box center [78, 74] width 107 height 21
click at [806, 73] on div "Download Quote" at bounding box center [811, 73] width 66 height 21
drag, startPoint x: 132, startPoint y: 69, endPoint x: 26, endPoint y: 75, distance: 106.5
click at [26, 75] on div "MUL000008557" at bounding box center [78, 74] width 107 height 21
copy div "MUL000008557"
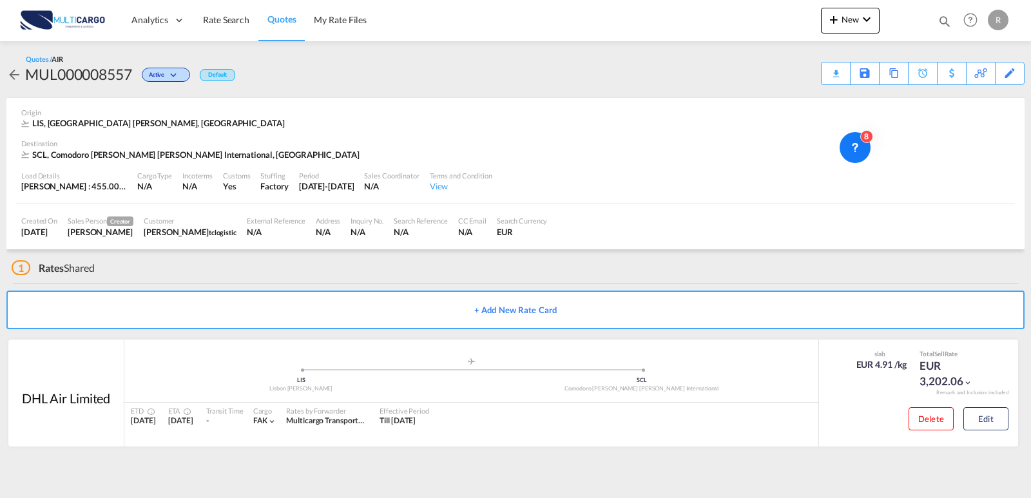
click at [943, 19] on md-icon "icon-magnify" at bounding box center [945, 21] width 14 height 14
click at [818, 17] on input at bounding box center [848, 21] width 161 height 23
paste input "MUL000008557"
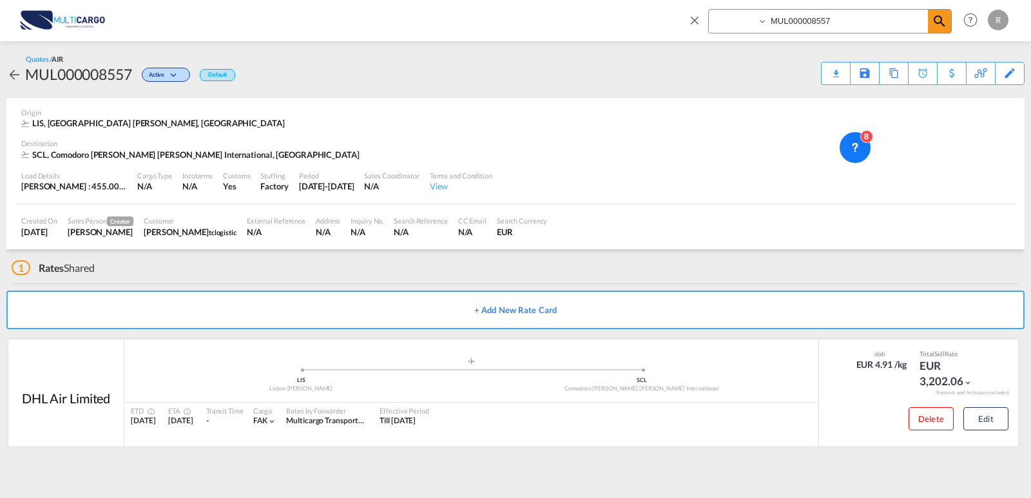
drag, startPoint x: 845, startPoint y: 23, endPoint x: 819, endPoint y: 23, distance: 26.4
click at [819, 23] on input "MUL000008557" at bounding box center [848, 21] width 161 height 23
type input "MUL000008115"
click at [932, 21] on span at bounding box center [939, 21] width 23 height 23
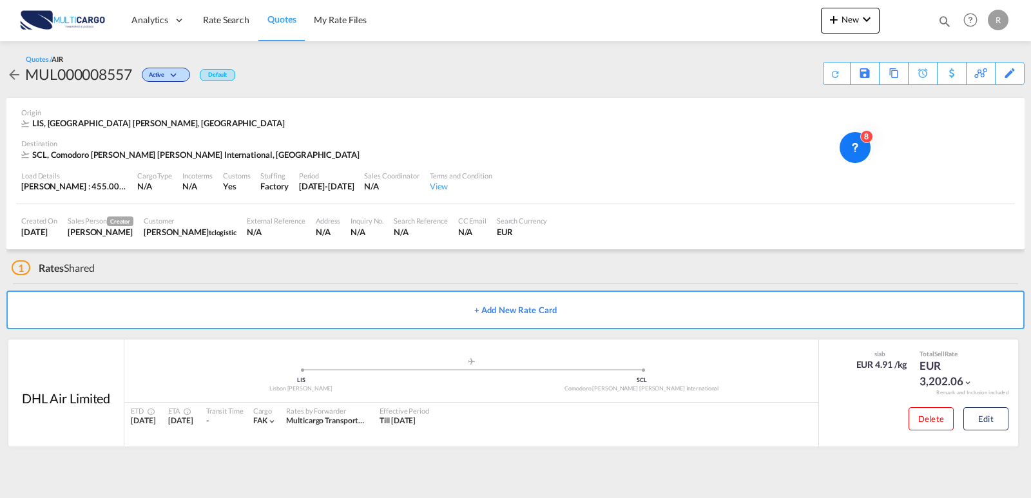
drag, startPoint x: 945, startPoint y: 18, endPoint x: 865, endPoint y: 57, distance: 89.4
click at [946, 17] on md-icon "icon-magnify" at bounding box center [945, 21] width 14 height 14
drag, startPoint x: 728, startPoint y: 18, endPoint x: 732, endPoint y: 31, distance: 13.7
click at [728, 18] on select "Quotes" at bounding box center [739, 21] width 61 height 23
select select "Quotes"
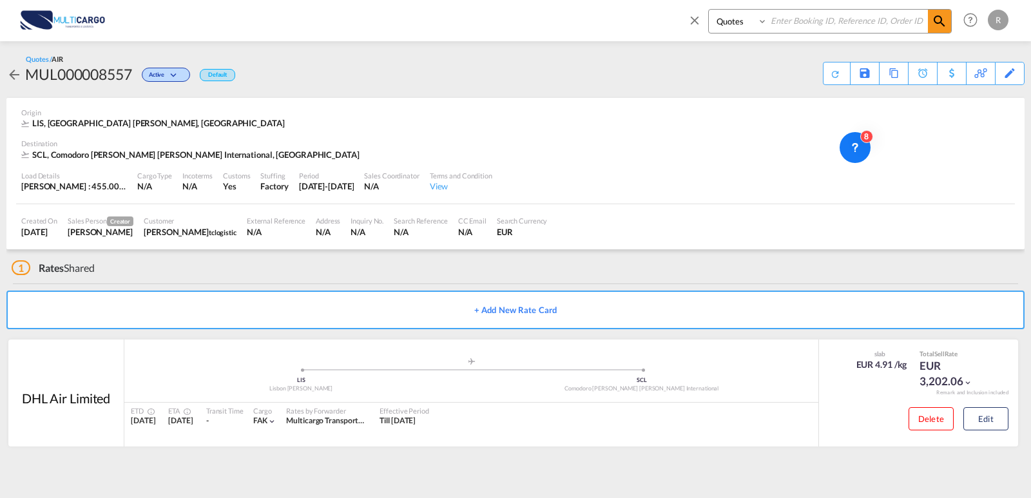
click at [709, 10] on select "Quotes" at bounding box center [739, 21] width 61 height 23
drag, startPoint x: 817, startPoint y: 14, endPoint x: 820, endPoint y: 21, distance: 7.8
click at [817, 14] on input at bounding box center [848, 21] width 161 height 23
paste input "MUL000008557"
click at [843, 25] on input "MUL000008557" at bounding box center [848, 21] width 161 height 23
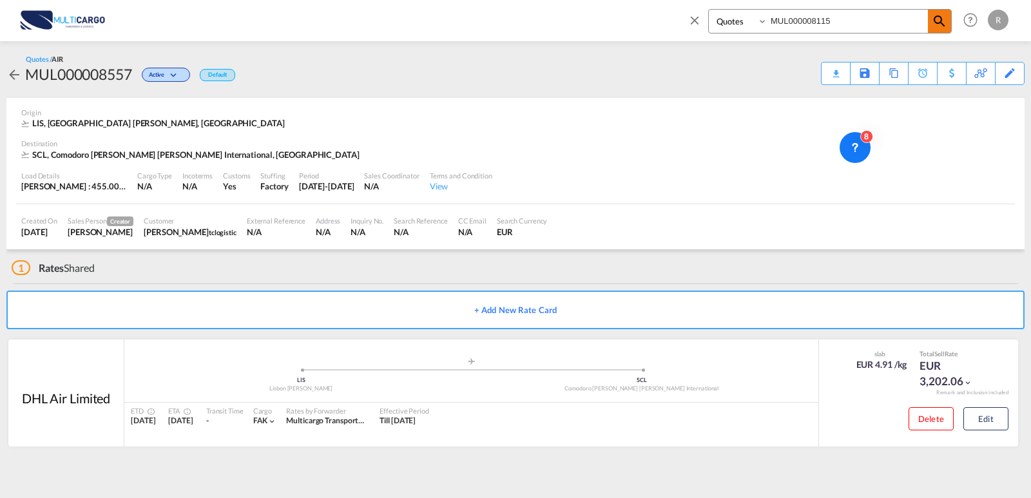
click at [937, 16] on md-icon "icon-magnify" at bounding box center [939, 21] width 15 height 15
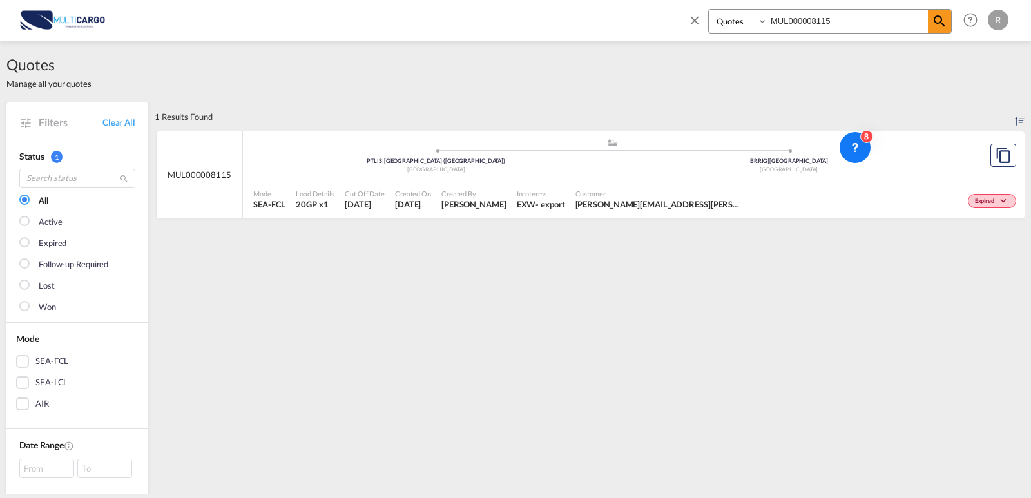
drag, startPoint x: 840, startPoint y: 21, endPoint x: 702, endPoint y: 16, distance: 138.0
click at [702, 16] on div "Quotes MUL000008115" at bounding box center [820, 24] width 264 height 31
paste input "557"
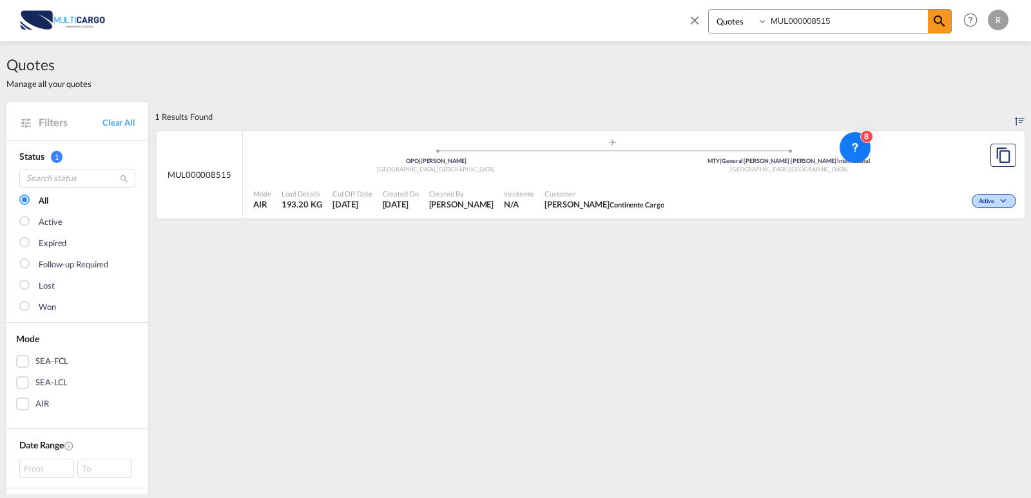
click at [839, 17] on input "MUL000008515" at bounding box center [848, 21] width 161 height 23
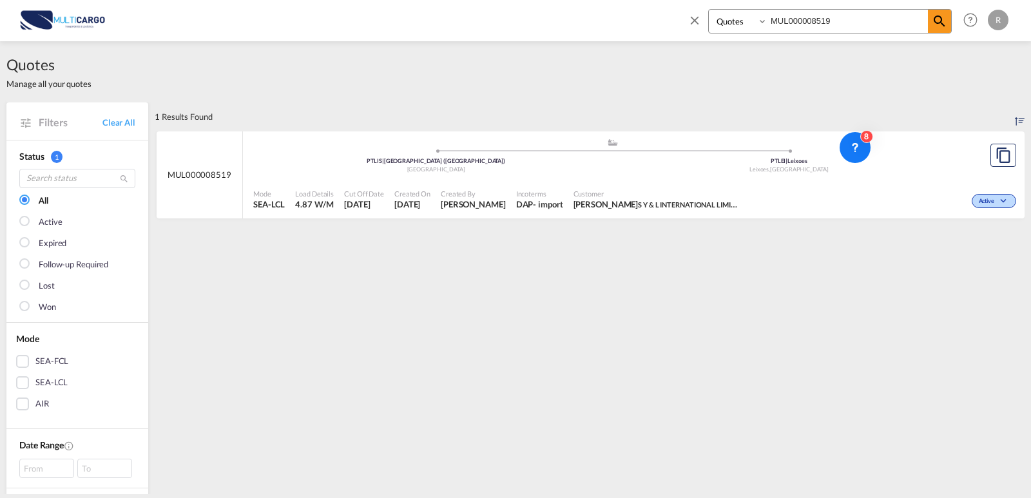
click at [869, 18] on input "MUL000008519" at bounding box center [848, 21] width 161 height 23
type input "MUL000008518"
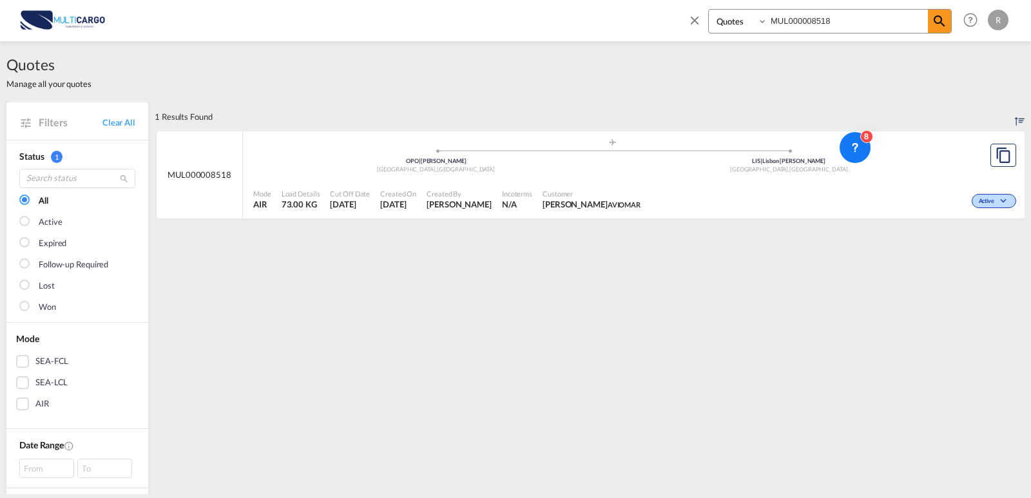
click at [490, 158] on div "OPO | [PERSON_NAME]" at bounding box center [436, 161] width 353 height 8
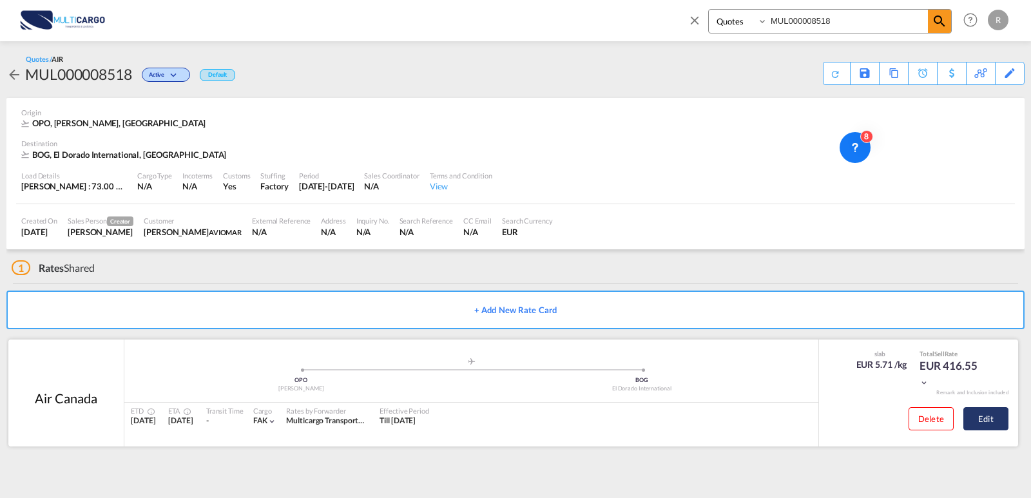
click at [979, 423] on button "Edit" at bounding box center [986, 418] width 45 height 23
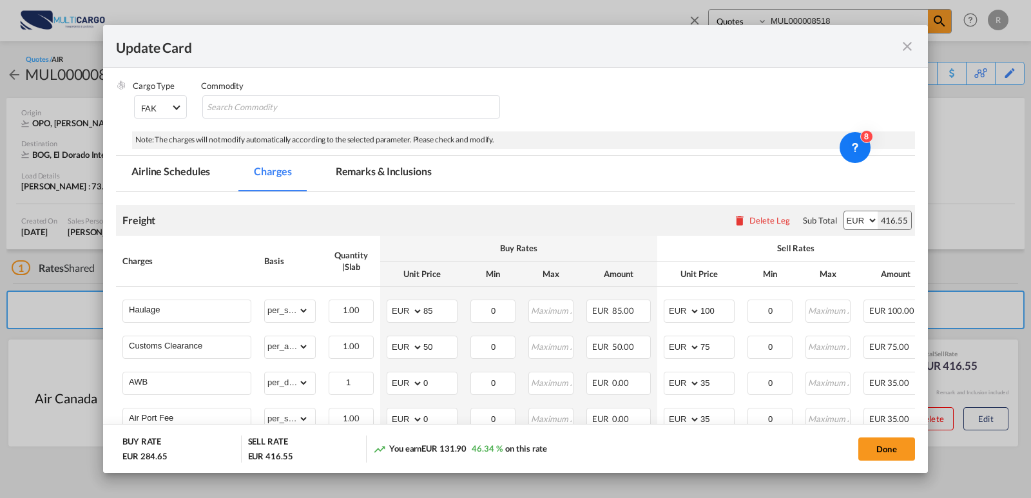
scroll to position [193, 0]
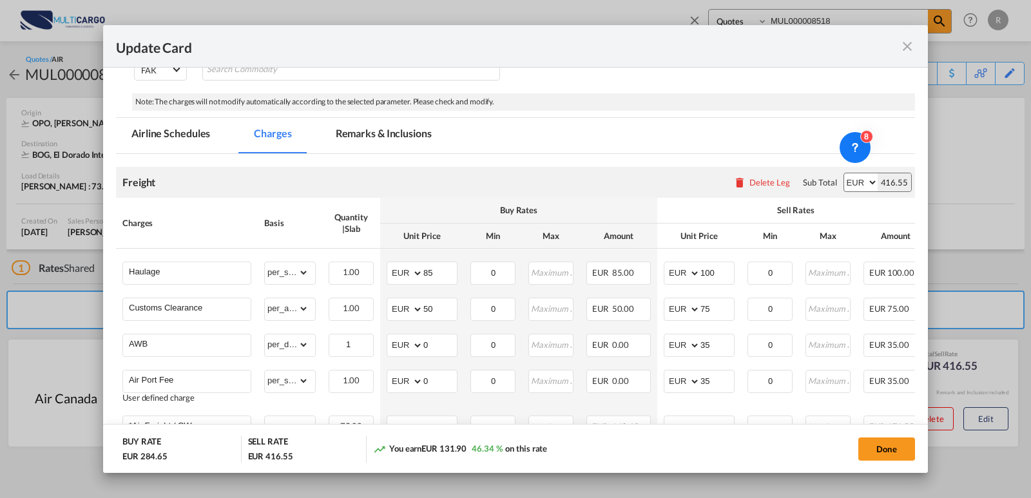
click at [914, 46] on md-icon "icon-close fg-AAA8AD m-0 pointer" at bounding box center [907, 46] width 15 height 15
